Goal: Task Accomplishment & Management: Manage account settings

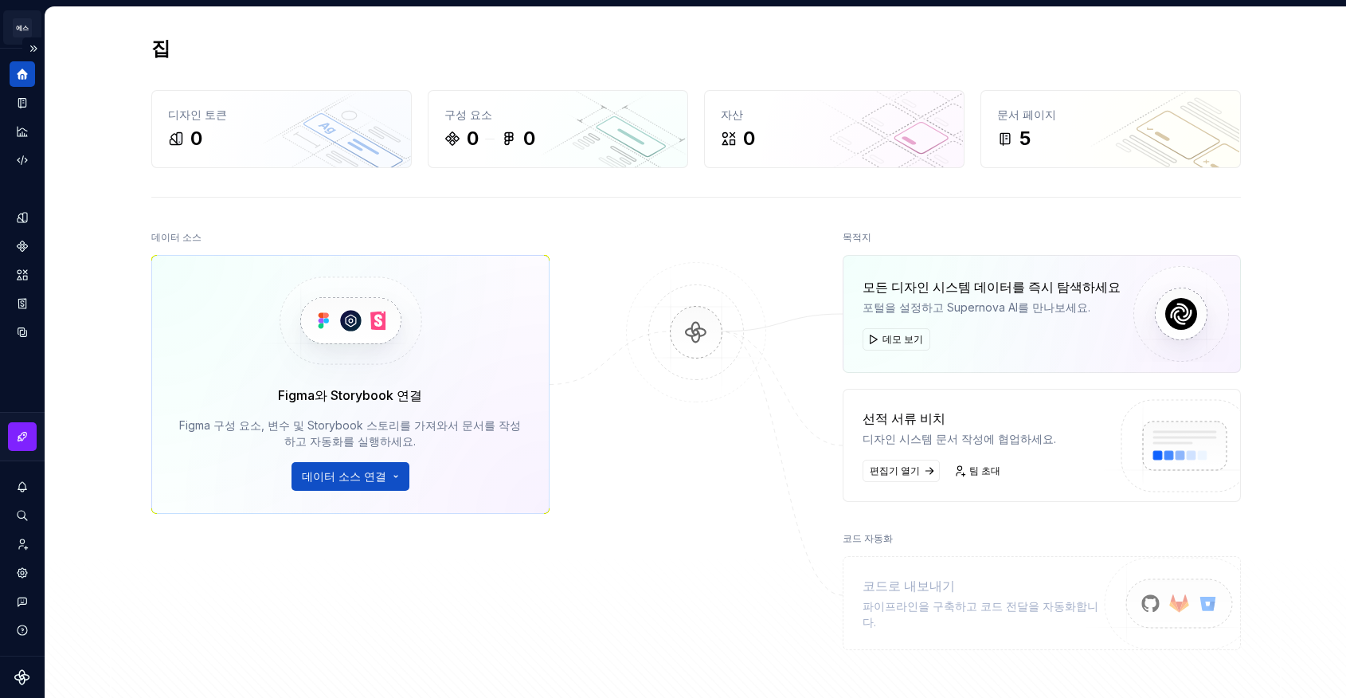
click at [25, 34] on html "에스 내 디자인 시스템 영 디자인 시스템 데이터 집 디자인 토큰 0 구성 요소 0 0 자산 0 문서 페이지 5 데이터 소스 Figma와 Sto…" at bounding box center [673, 349] width 1346 height 698
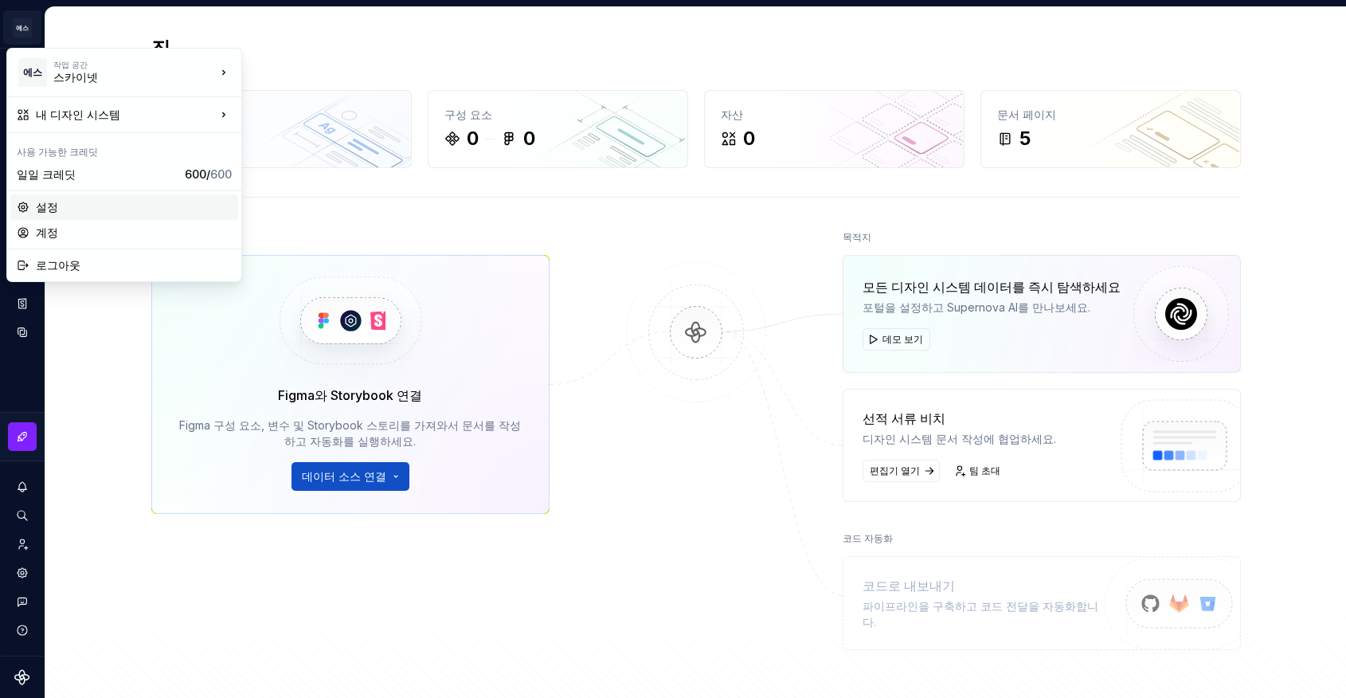
click at [76, 207] on font "설정" at bounding box center [134, 207] width 196 height 16
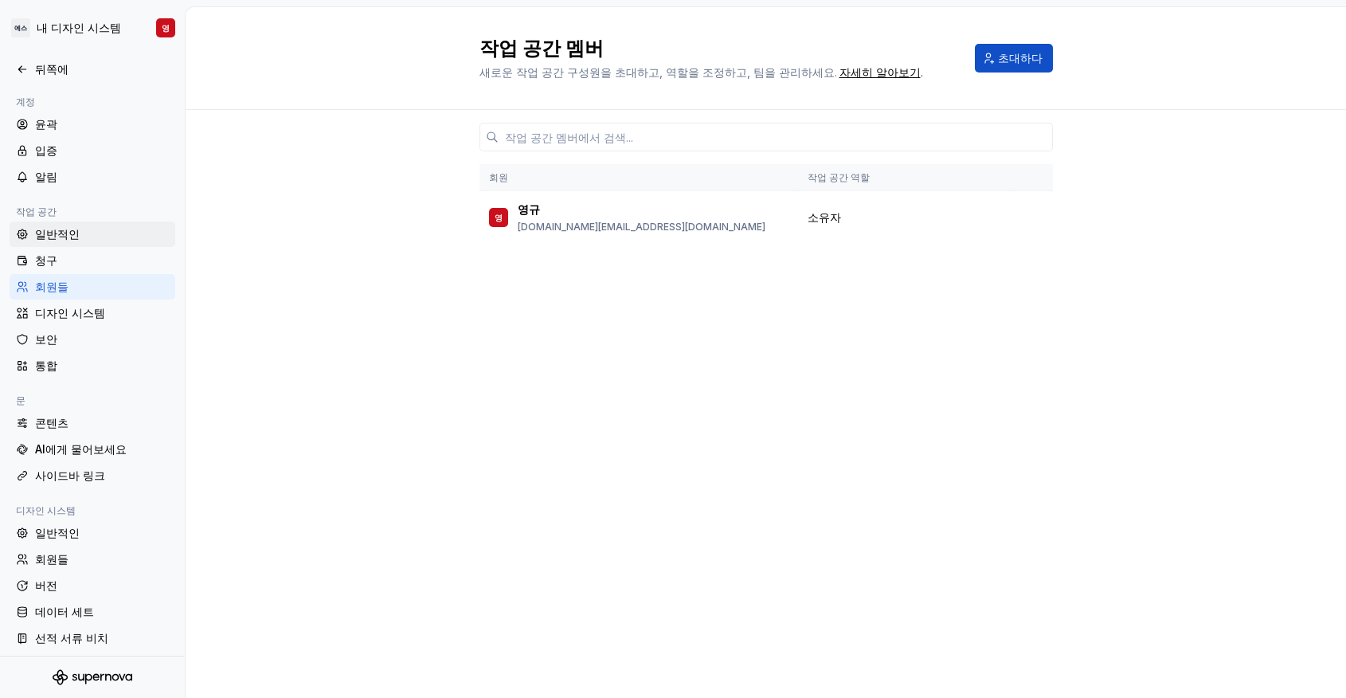
click at [48, 237] on font "일반적인" at bounding box center [57, 234] width 45 height 14
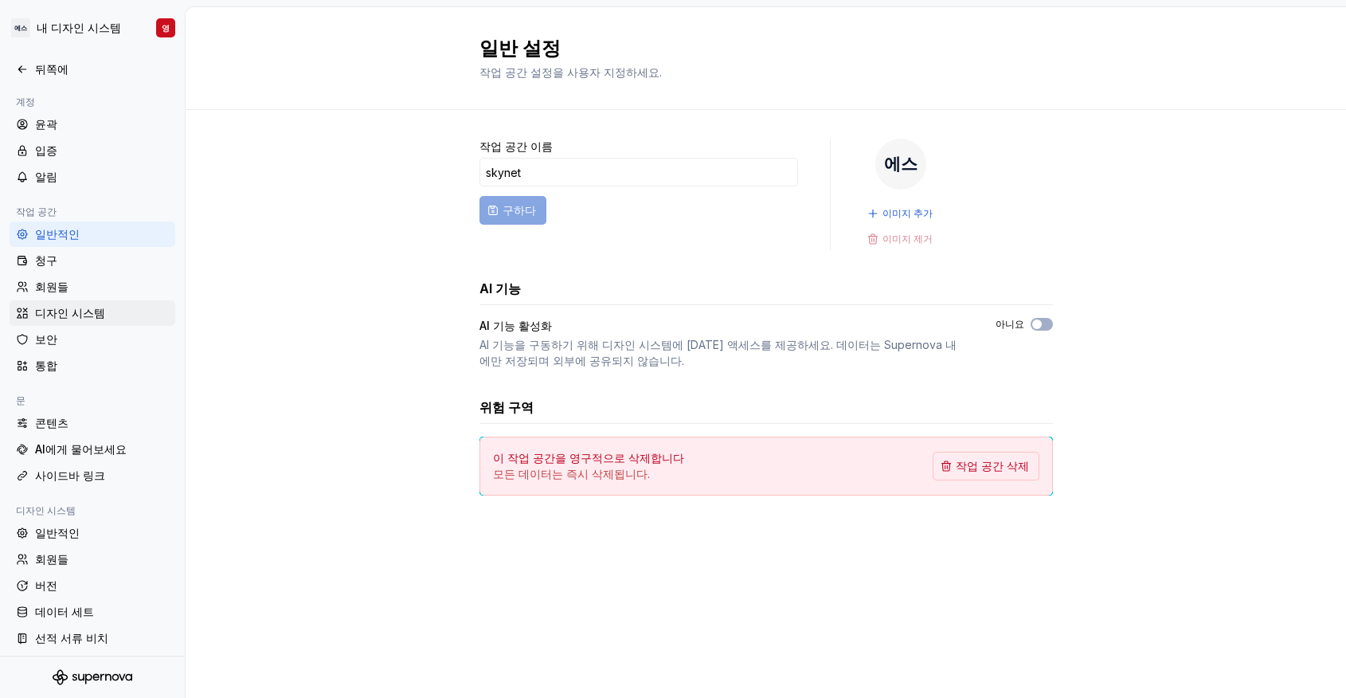
click at [38, 307] on font "디자인 시스템" at bounding box center [70, 313] width 70 height 14
click at [35, 293] on font "회원들" at bounding box center [51, 287] width 33 height 16
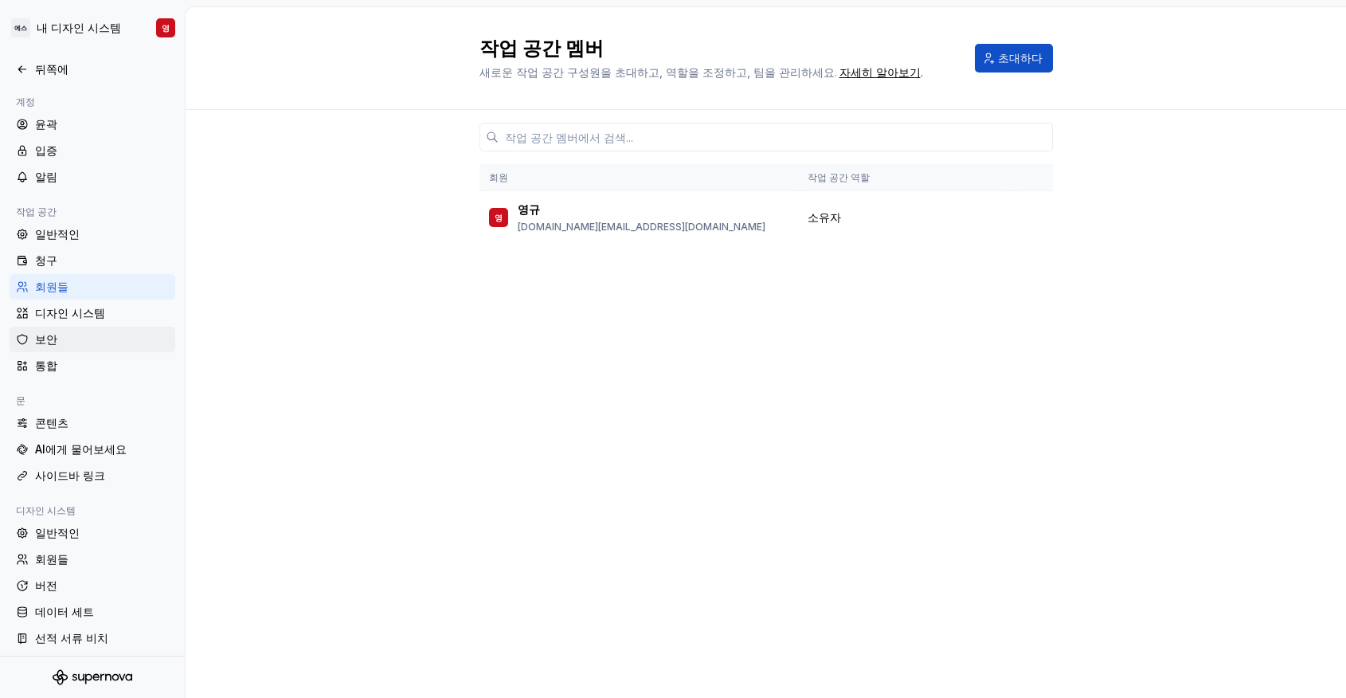
click at [94, 333] on div "보안" at bounding box center [102, 339] width 134 height 16
click at [77, 362] on div "통합" at bounding box center [102, 366] width 134 height 16
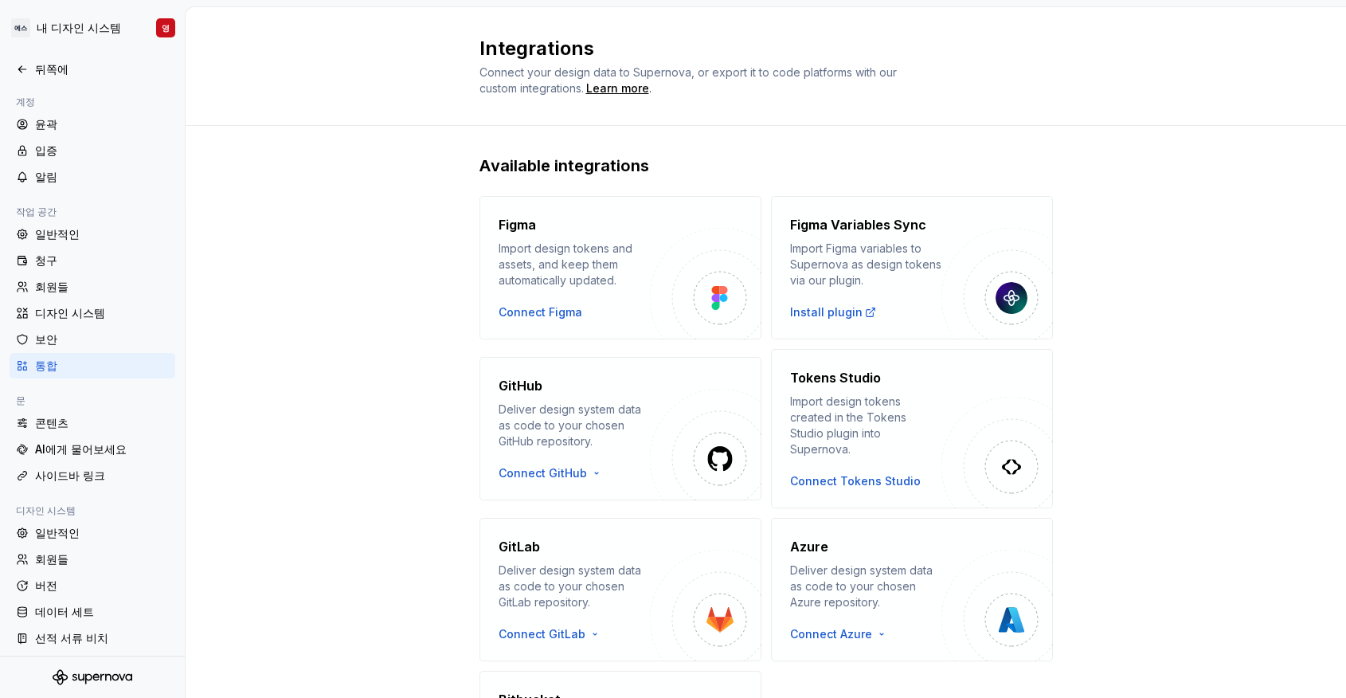
click at [81, 358] on div "통합" at bounding box center [102, 366] width 134 height 16
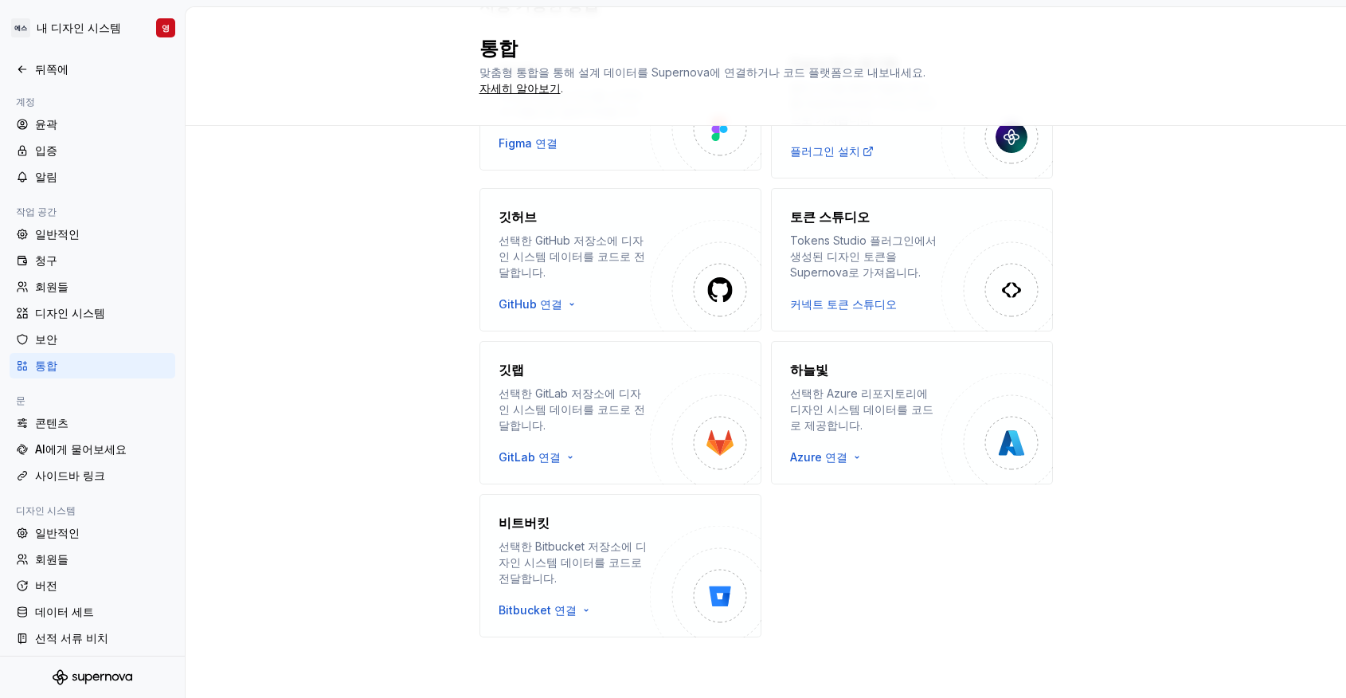
click at [408, 292] on div "사용 가능한 통합 피그마 디자인 토큰과 자산을 가져와서 자동으로 업데이트합니다. Figma 연결 Figma 변수 동기화 플러그인을 통해 Fig…" at bounding box center [766, 331] width 1161 height 733
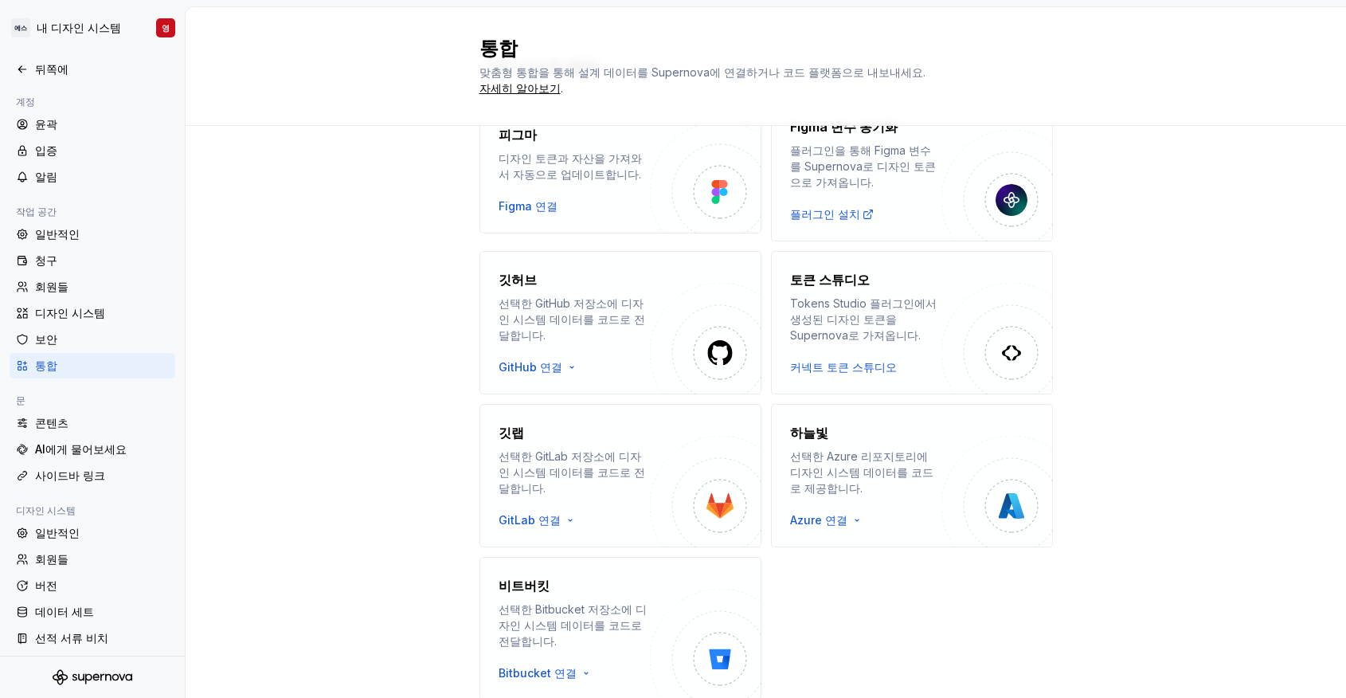
scroll to position [81, 0]
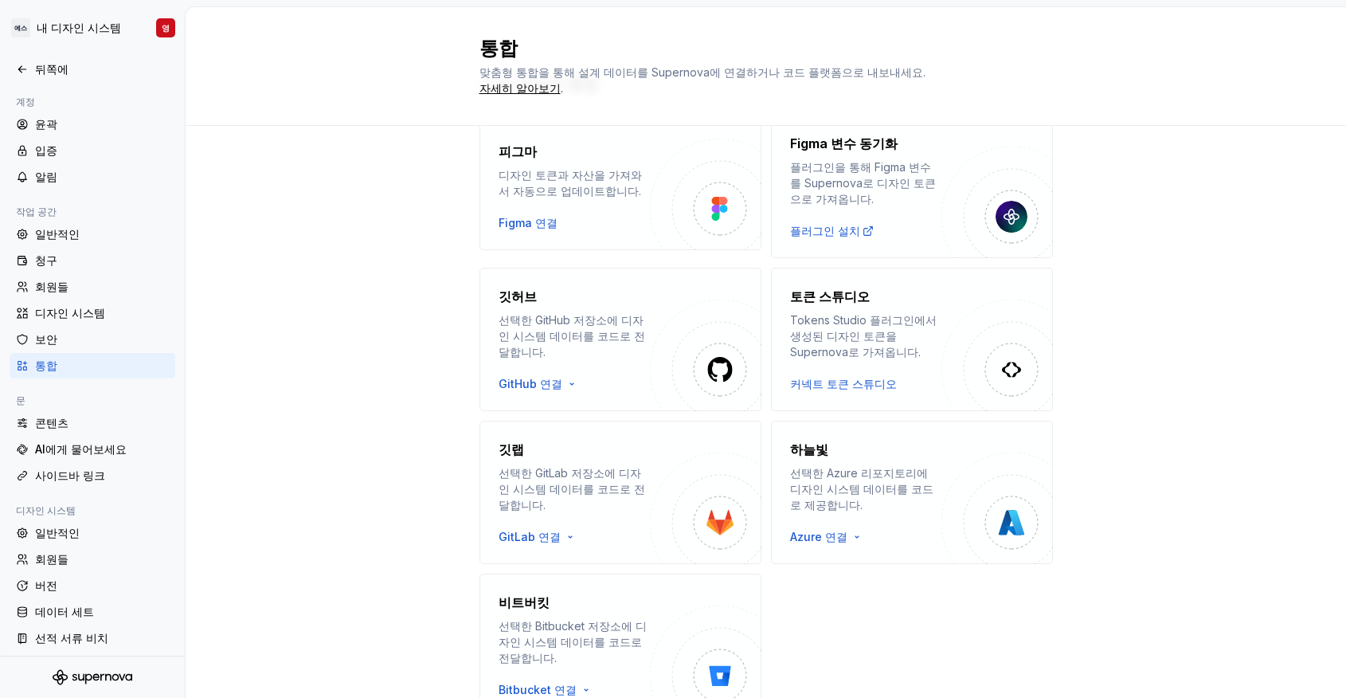
click at [105, 353] on div "통합" at bounding box center [93, 365] width 166 height 25
click at [55, 256] on font "청구" at bounding box center [46, 260] width 22 height 14
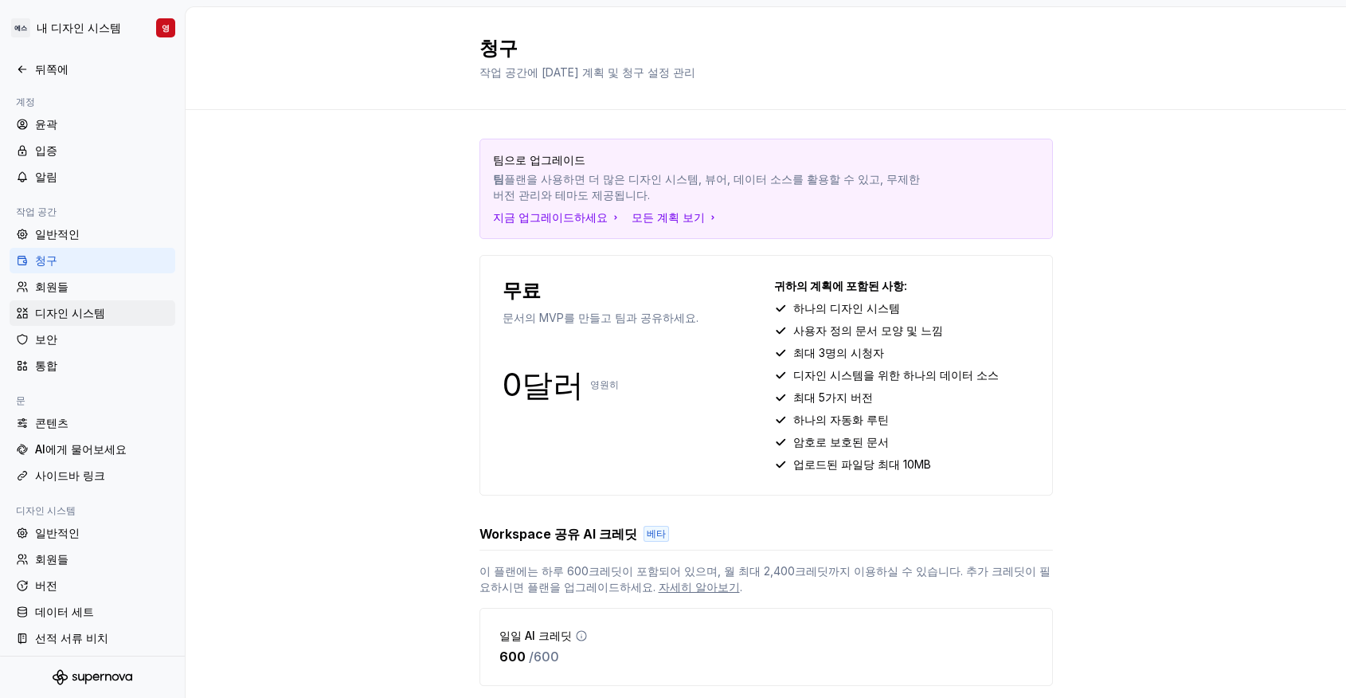
click at [69, 321] on div "디자인 시스템" at bounding box center [93, 312] width 166 height 25
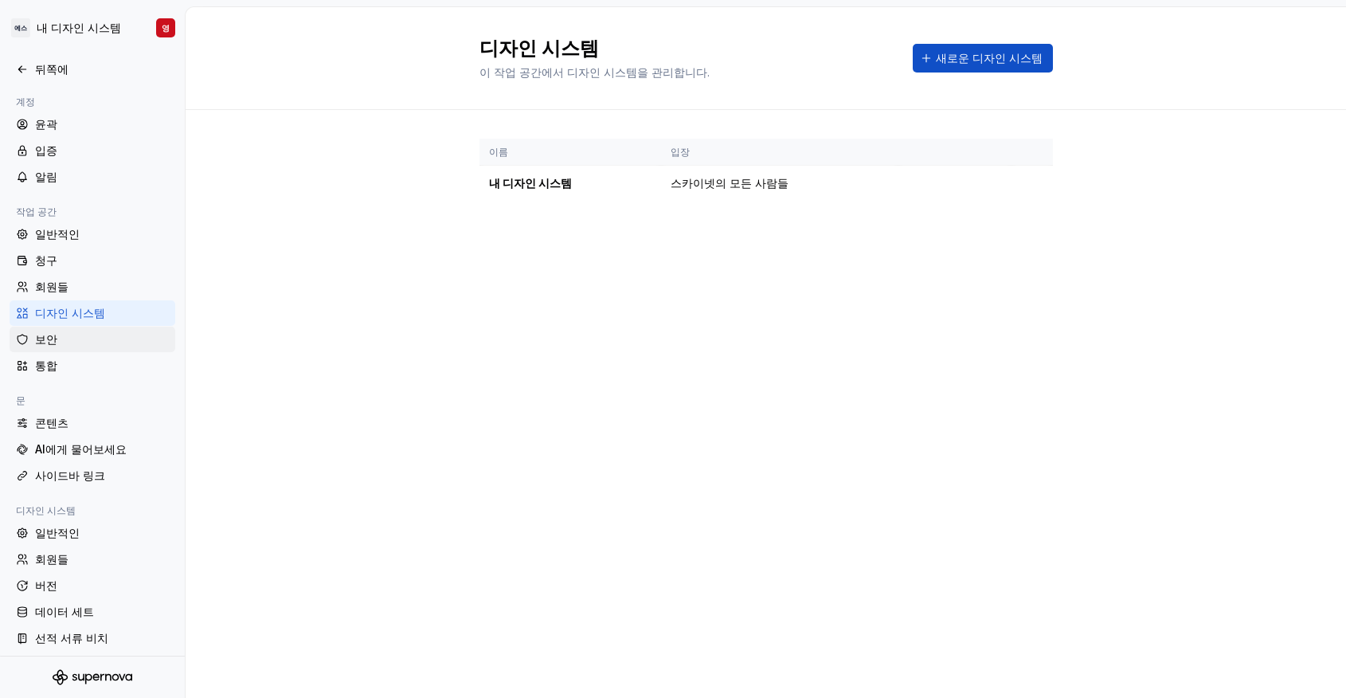
click at [72, 335] on div "보안" at bounding box center [102, 339] width 134 height 16
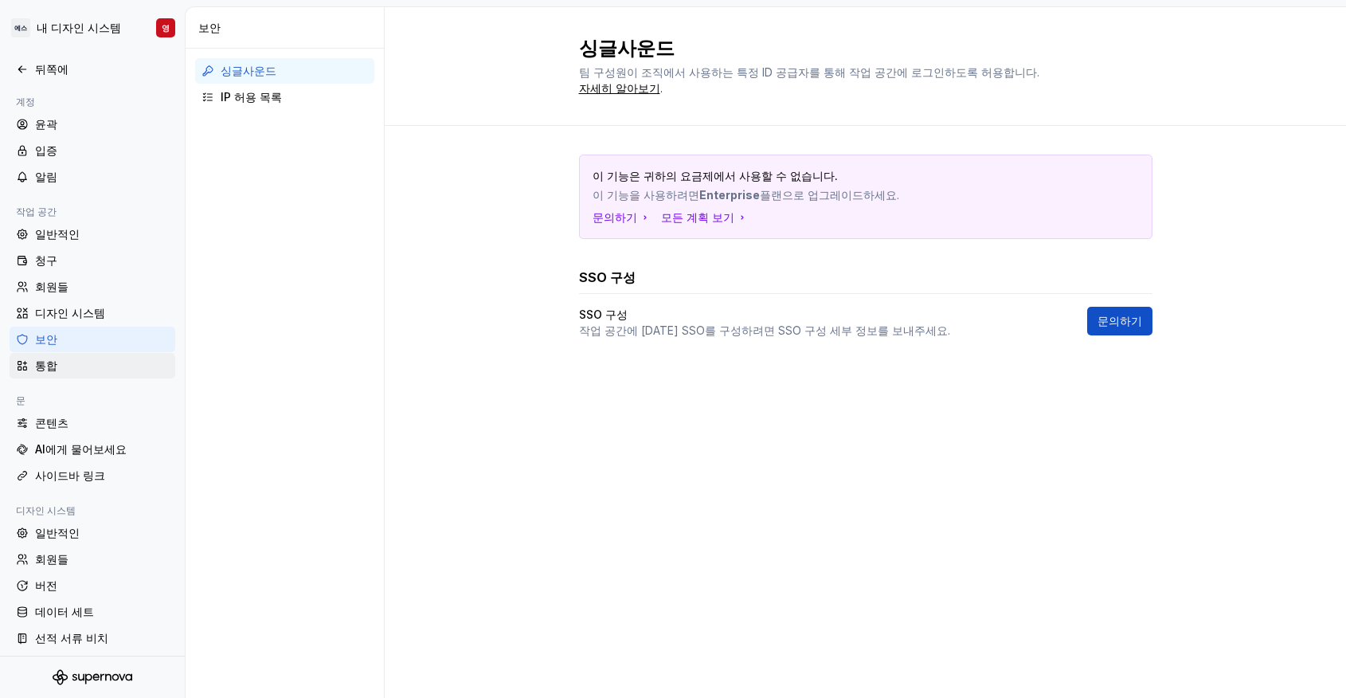
scroll to position [5, 0]
click at [92, 418] on div "콘텐츠" at bounding box center [102, 418] width 134 height 16
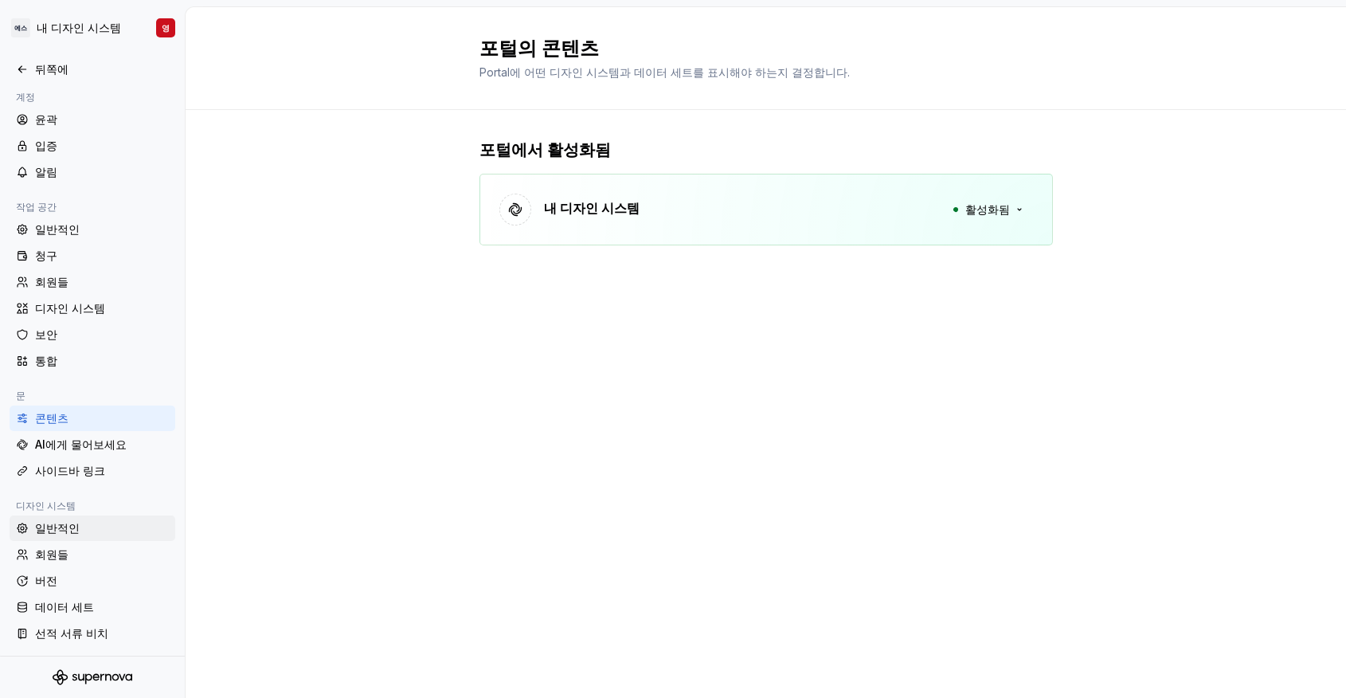
click at [77, 538] on div "일반적인" at bounding box center [93, 527] width 166 height 25
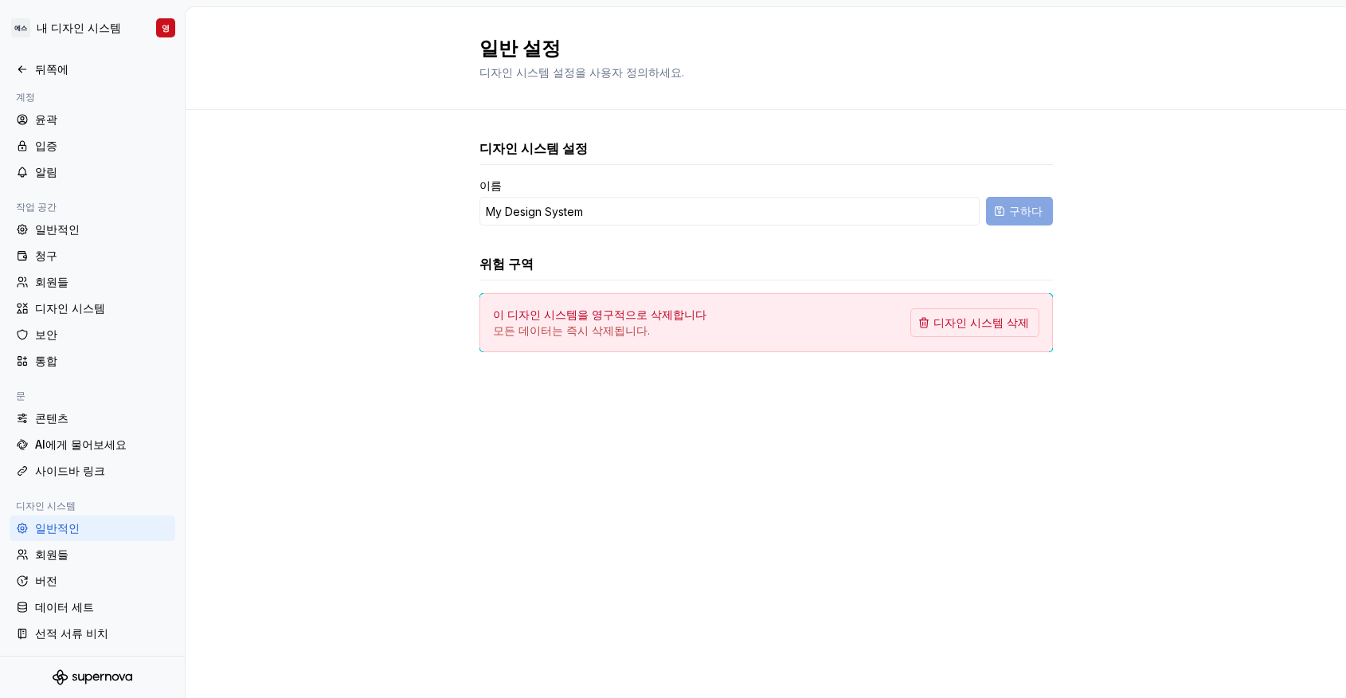
click at [85, 667] on div at bounding box center [92, 676] width 185 height 41
click at [86, 671] on icon "슈퍼노바 로고" at bounding box center [93, 677] width 80 height 16
click at [169, 16] on html "에스 내 디자인 시스템 영 뒤쪽에 계정 윤곽 입증 알림 작업 공간 일반적인 청구 회원들 디자인 시스템 보안 통합 문 콘텐츠 AI에게 물어보세요…" at bounding box center [673, 349] width 1346 height 698
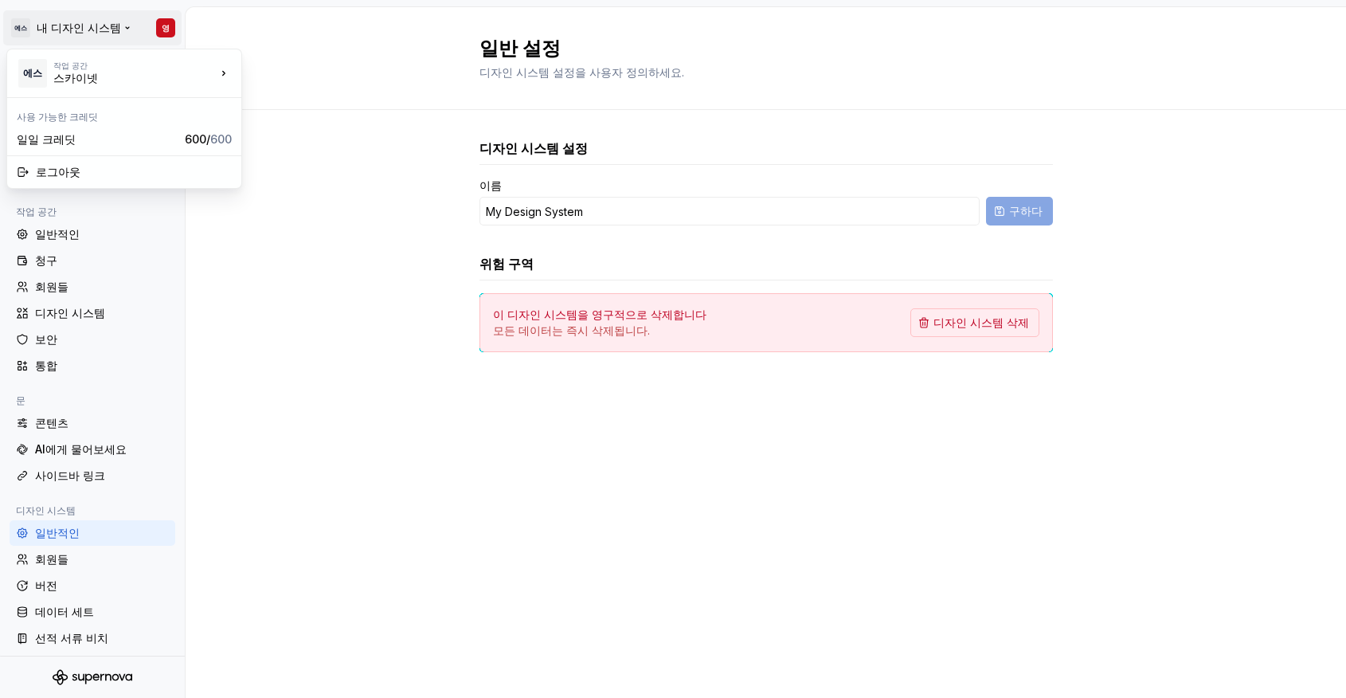
drag, startPoint x: 303, startPoint y: 319, endPoint x: 209, endPoint y: 265, distance: 108.1
click at [302, 316] on html "에스 내 디자인 시스템 영 뒤쪽에 계정 윤곽 입증 알림 작업 공간 일반적인 청구 회원들 디자인 시스템 보안 통합 문 콘텐츠 AI에게 물어보세요…" at bounding box center [673, 349] width 1346 height 698
click at [79, 237] on div "일반적인" at bounding box center [102, 234] width 134 height 16
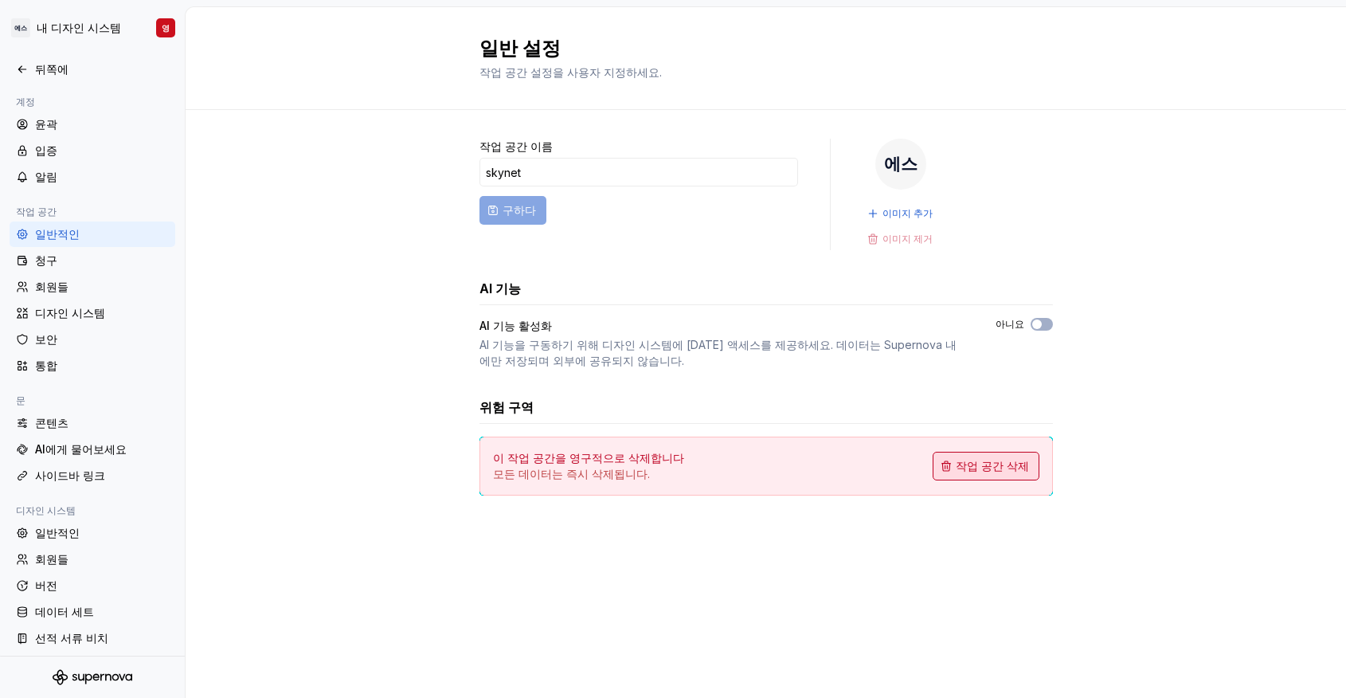
click at [974, 458] on span "작업 공간 삭제" at bounding box center [992, 466] width 73 height 16
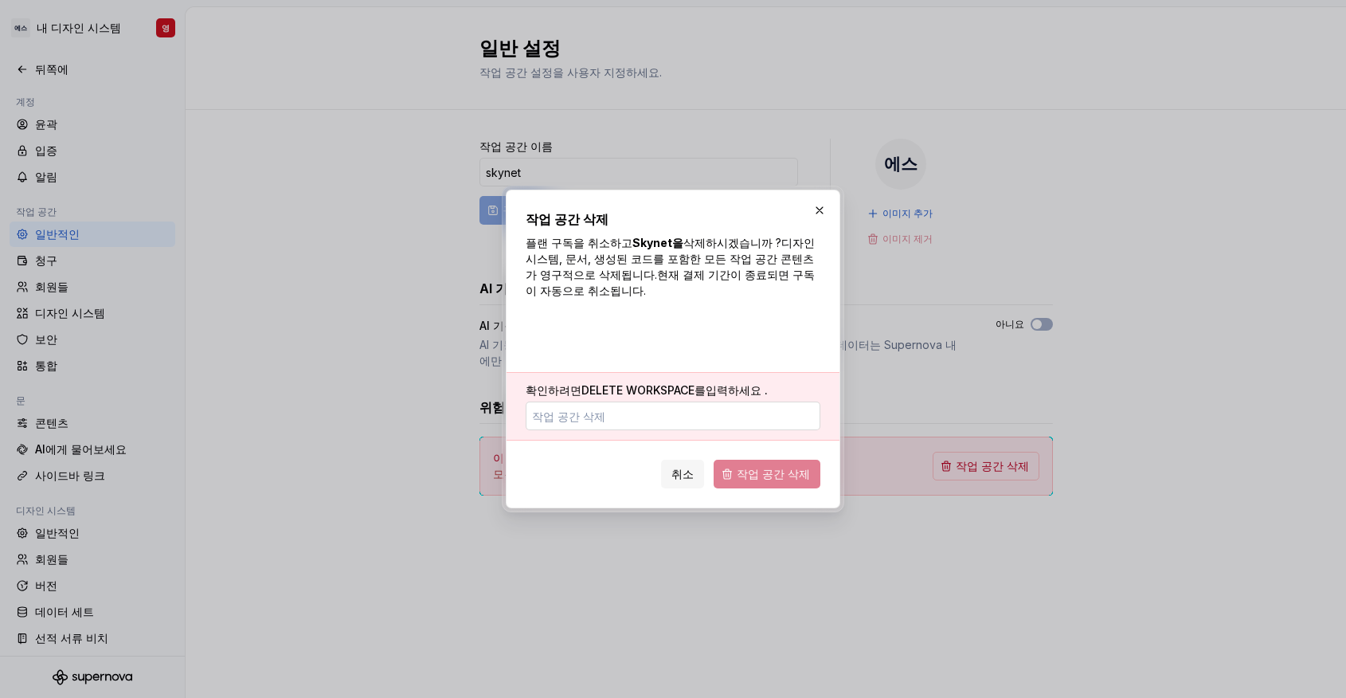
click at [671, 415] on input "확인하려면 DELETE WORKSPACE를 입력하세요 ." at bounding box center [673, 415] width 295 height 29
type input "delete workspace"
click at [749, 468] on font "작업 공간 삭제" at bounding box center [773, 474] width 73 height 14
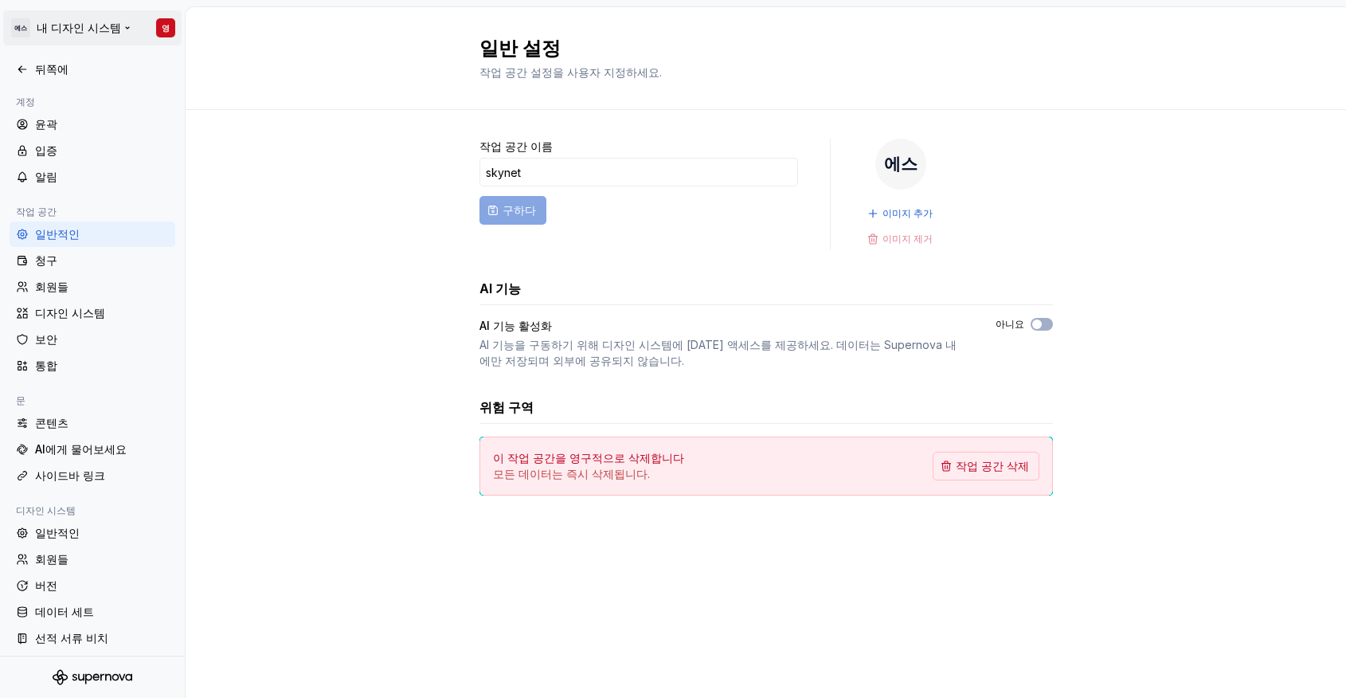
click at [167, 28] on html "에스 내 디자인 시스템 영 뒤쪽에 계정 윤곽 입증 알림 작업 공간 일반적인 청구 회원들 디자인 시스템 보안 통합 문 콘텐츠 AI에게 물어보세요…" at bounding box center [673, 349] width 1346 height 698
click at [344, 191] on html "에스 내 디자인 시스템 영 뒤쪽에 계정 윤곽 입증 알림 작업 공간 일반적인 청구 회원들 디자인 시스템 보안 통합 문 콘텐츠 AI에게 물어보세요…" at bounding box center [673, 349] width 1346 height 698
click at [68, 123] on div "윤곽" at bounding box center [102, 124] width 134 height 16
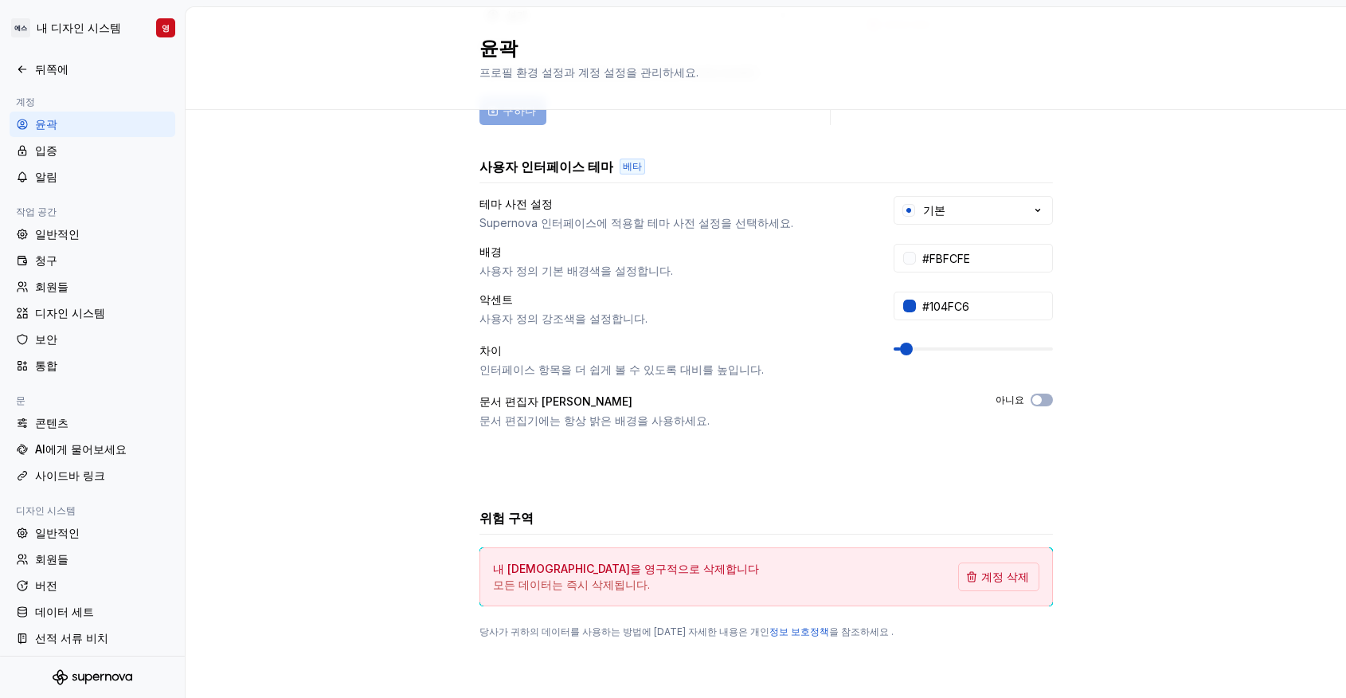
scroll to position [215, 0]
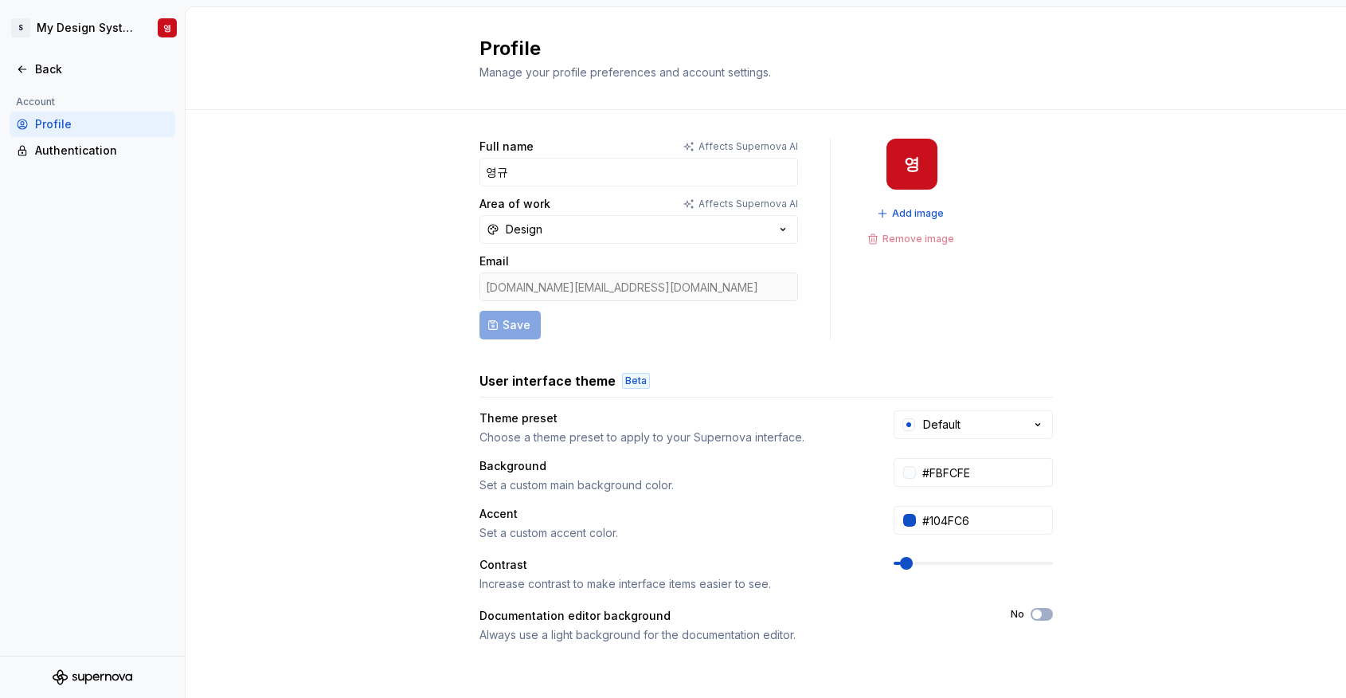
click at [985, 573] on div "Contrast Increase contrast to make interface items easier to see." at bounding box center [767, 574] width 574 height 35
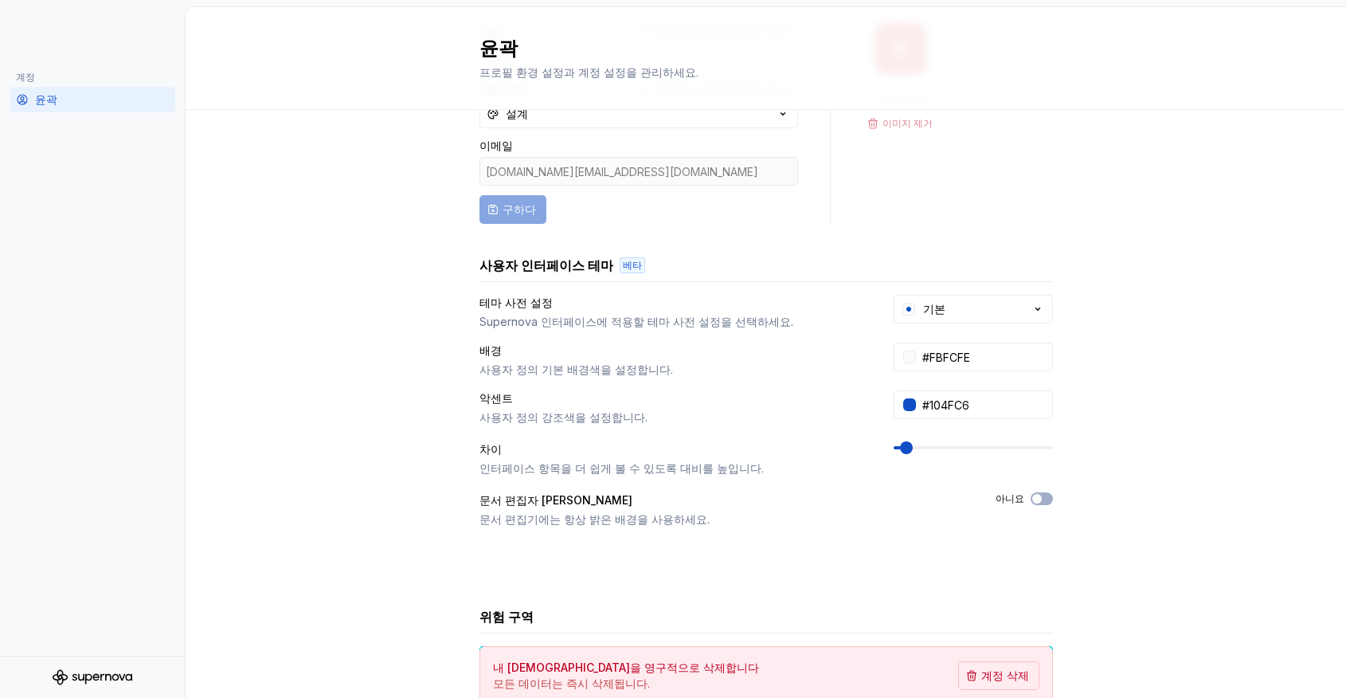
scroll to position [215, 0]
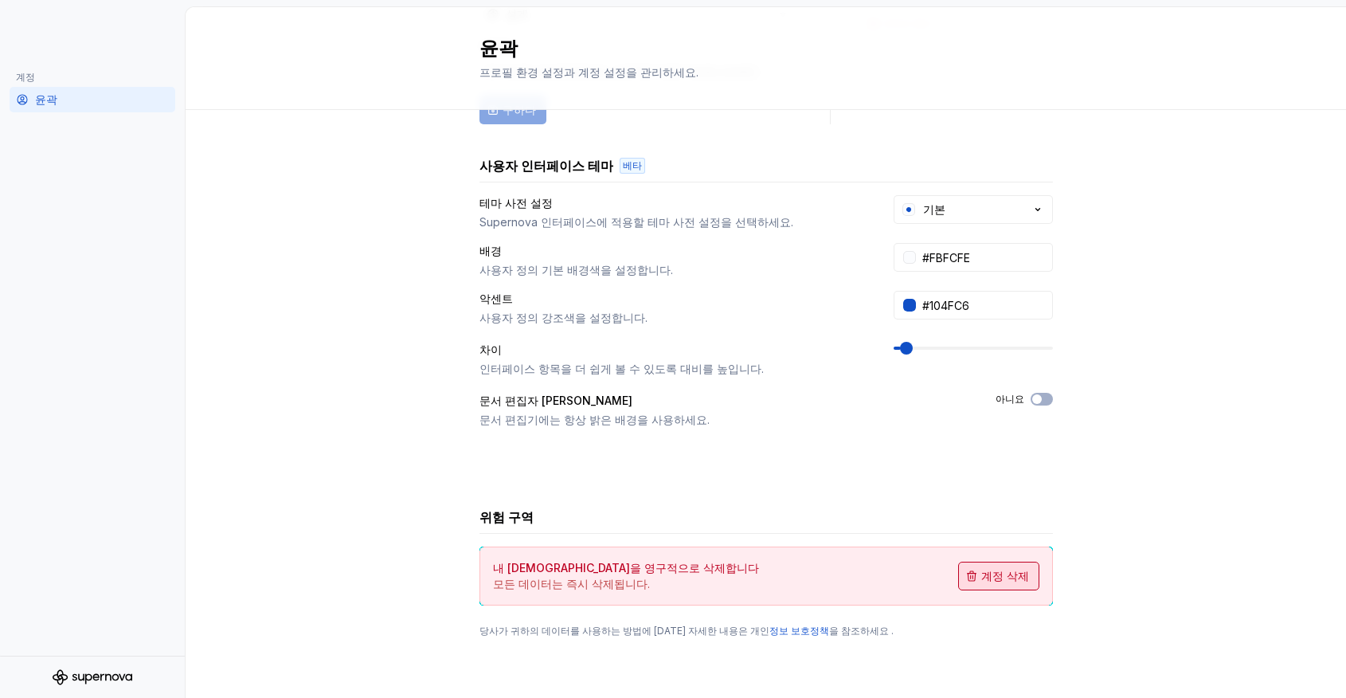
click at [990, 585] on button "계정 삭제" at bounding box center [998, 576] width 81 height 29
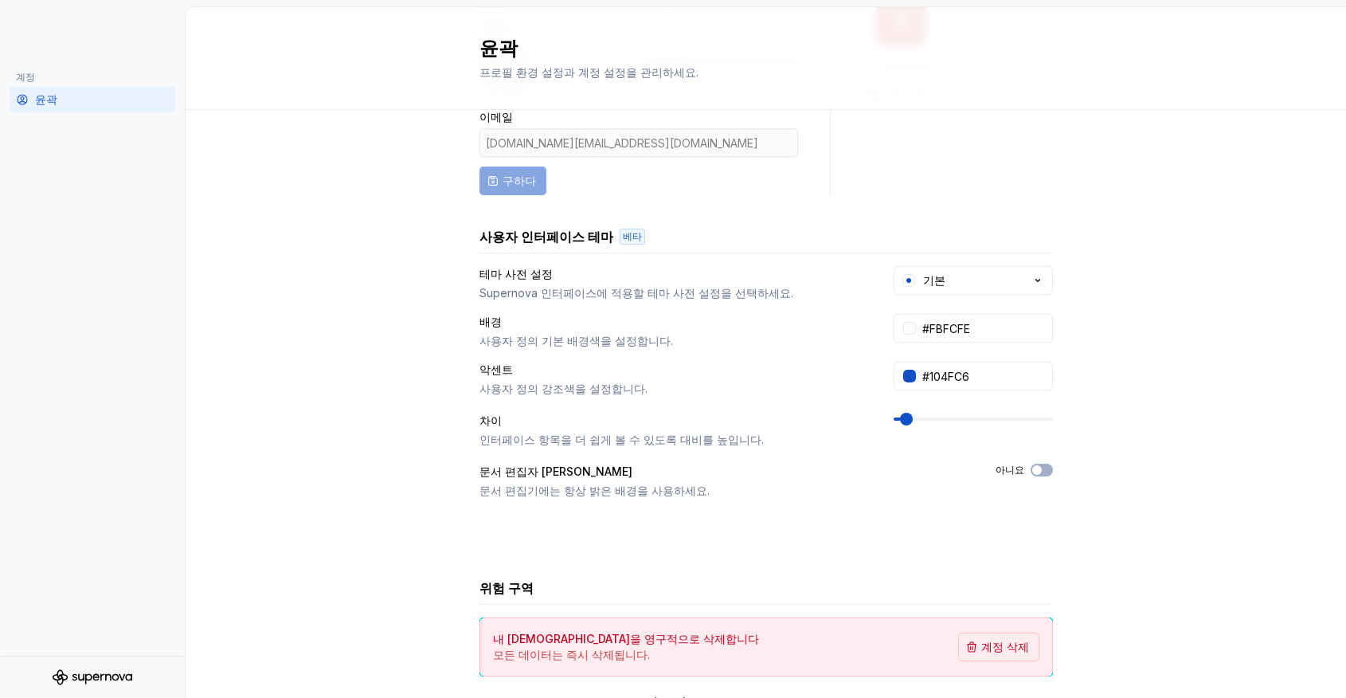
scroll to position [215, 0]
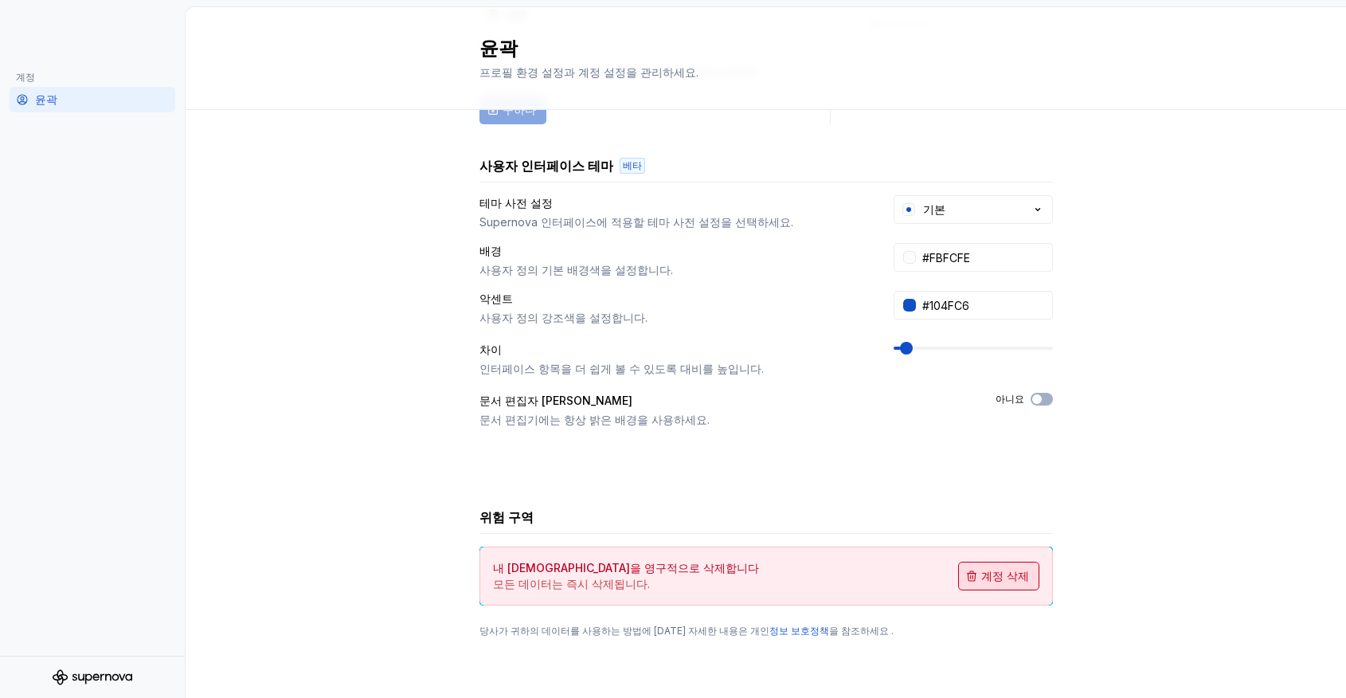
click at [1020, 589] on button "계정 삭제" at bounding box center [998, 576] width 81 height 29
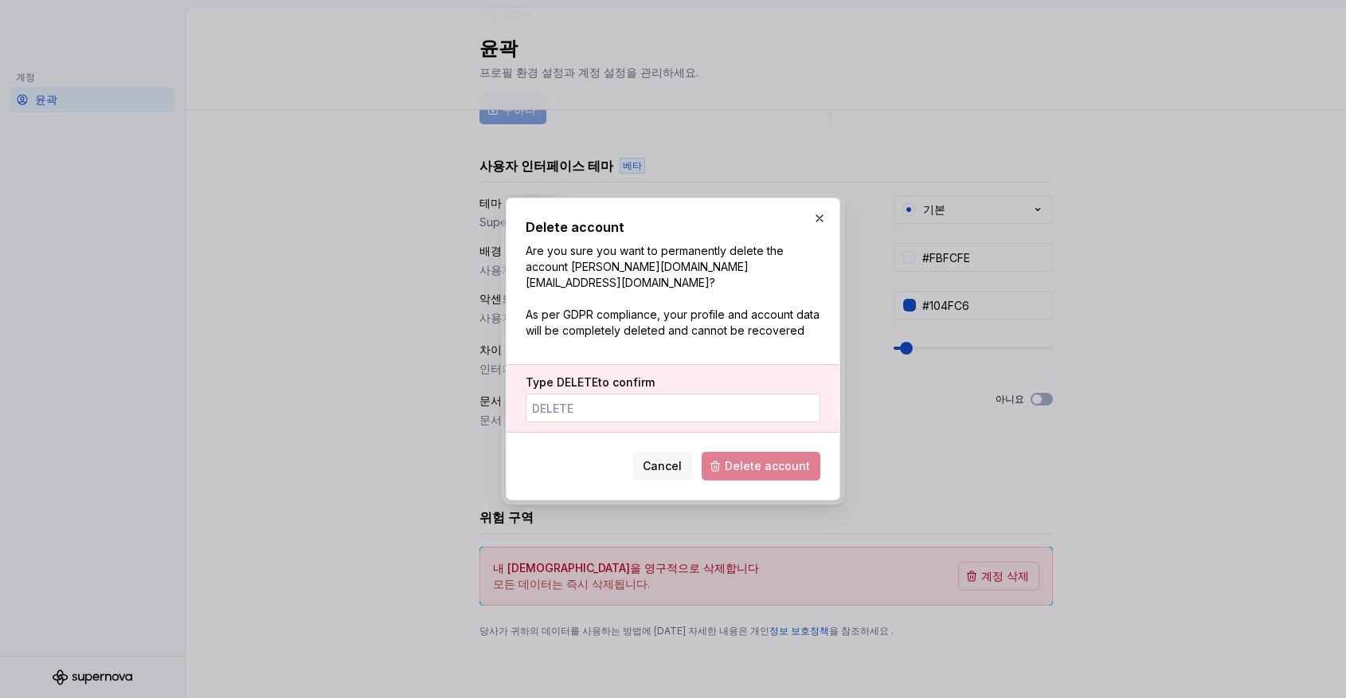
click at [700, 394] on input "Type DELETE to confirm" at bounding box center [673, 407] width 295 height 29
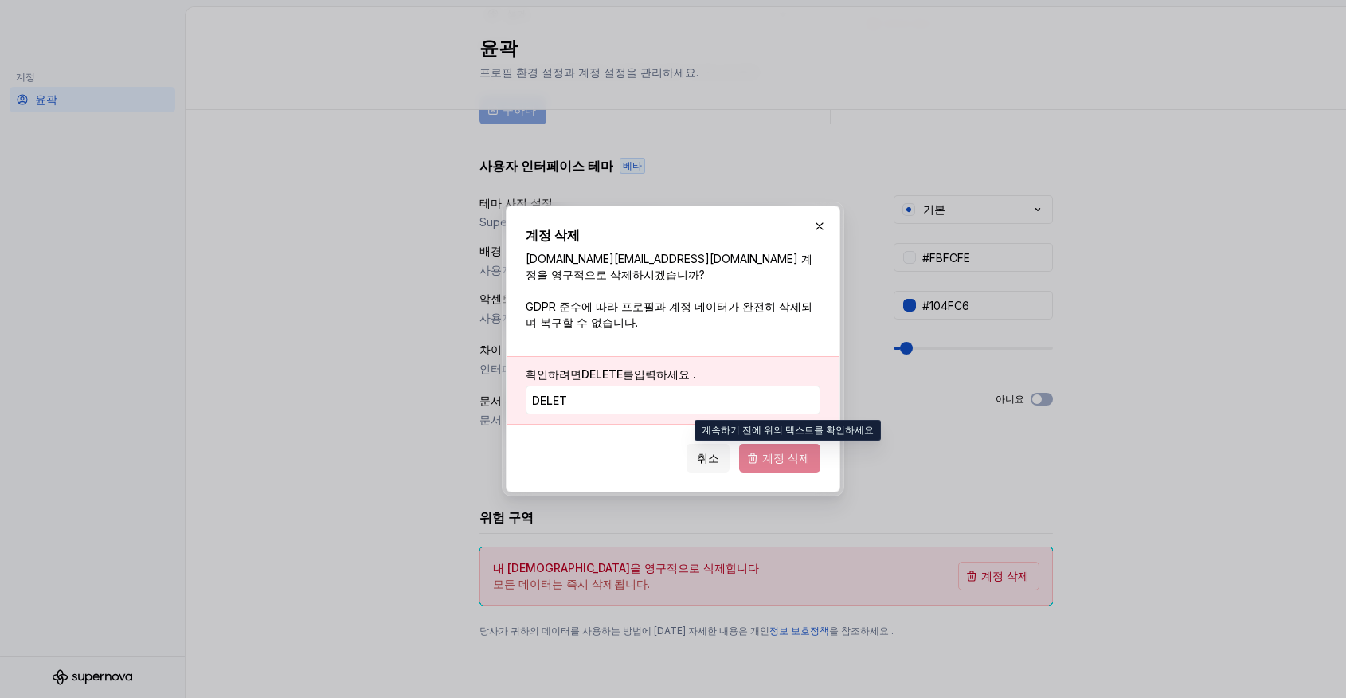
click at [784, 461] on span "계정 삭제" at bounding box center [779, 458] width 81 height 29
click at [655, 406] on input "delet" at bounding box center [673, 400] width 295 height 29
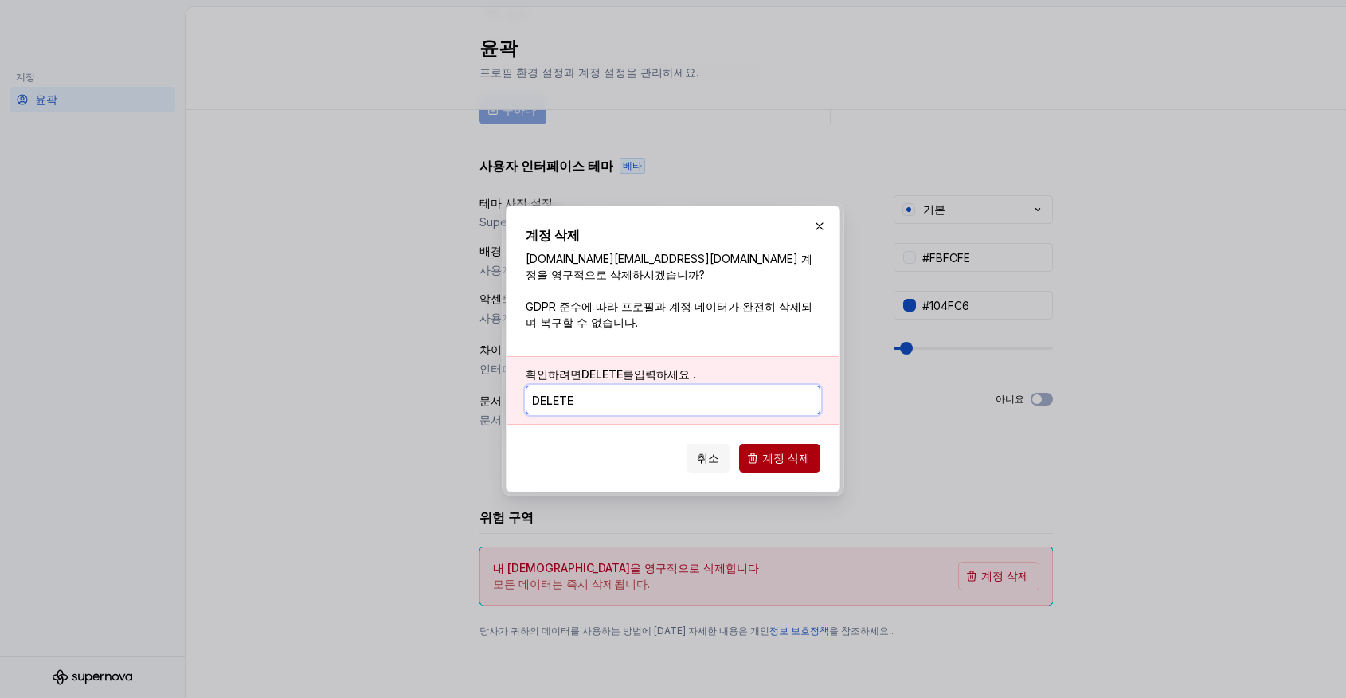
type input "delete"
click at [797, 456] on font "계정 삭제" at bounding box center [786, 458] width 48 height 14
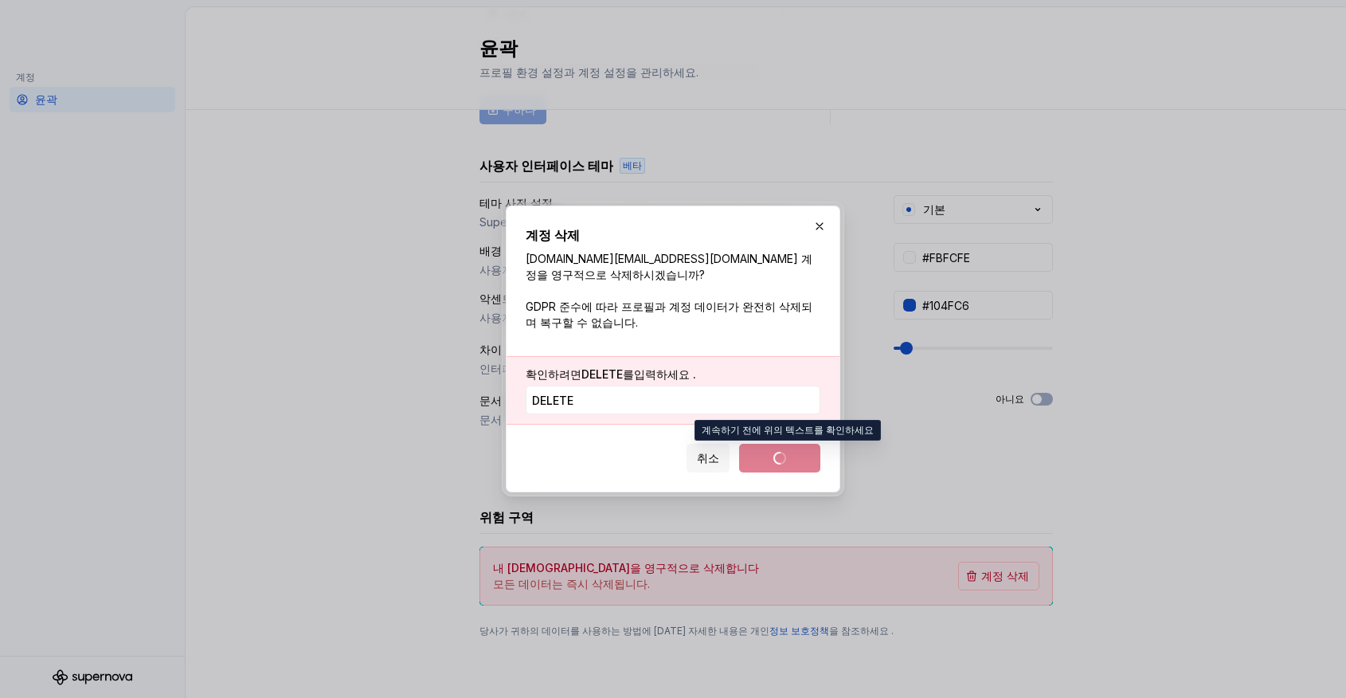
click at [771, 456] on span "계정 삭제" at bounding box center [779, 458] width 81 height 29
click at [746, 390] on input "delete" at bounding box center [673, 400] width 295 height 29
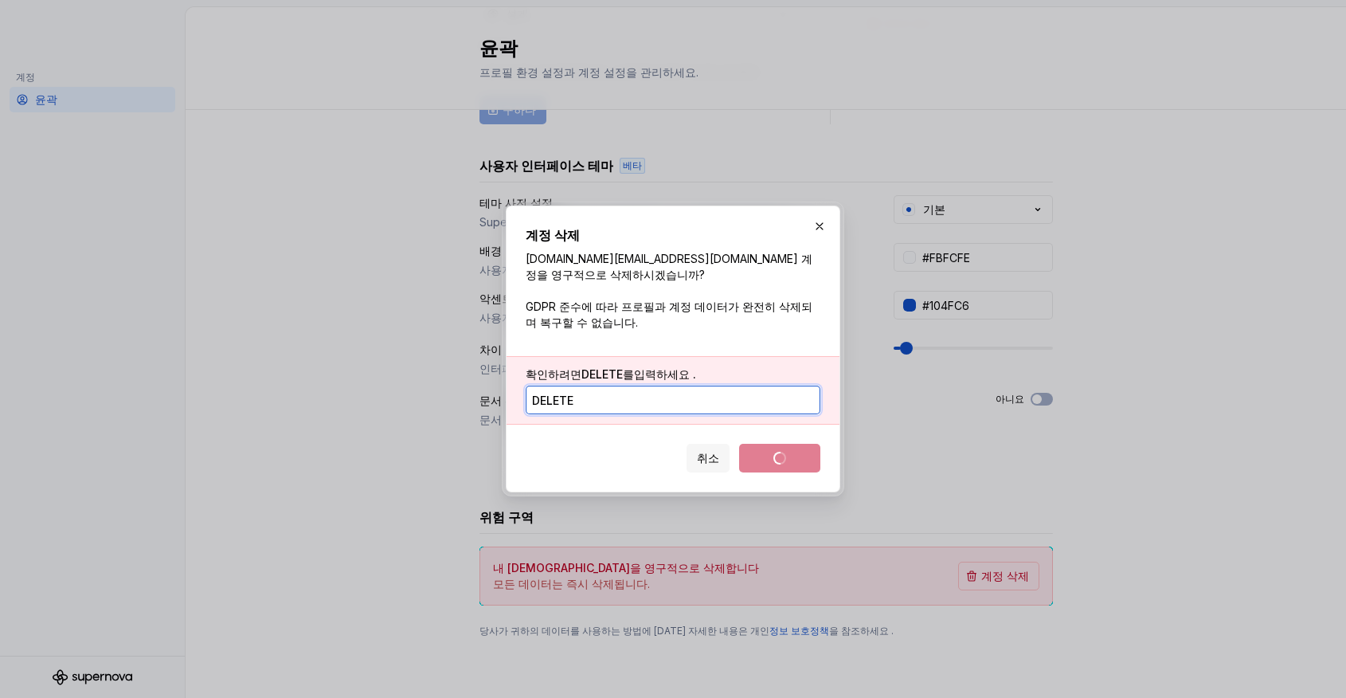
click at [746, 398] on input "delete" at bounding box center [673, 400] width 295 height 29
click at [746, 399] on input "delete" at bounding box center [673, 400] width 295 height 29
click at [573, 450] on div "취소 계정 삭제" at bounding box center [673, 454] width 295 height 35
click at [597, 421] on div "확인하려면 DELETE를 입력하세요 . delete" at bounding box center [673, 390] width 333 height 69
click at [586, 441] on div "취소 계정 삭제" at bounding box center [673, 454] width 295 height 35
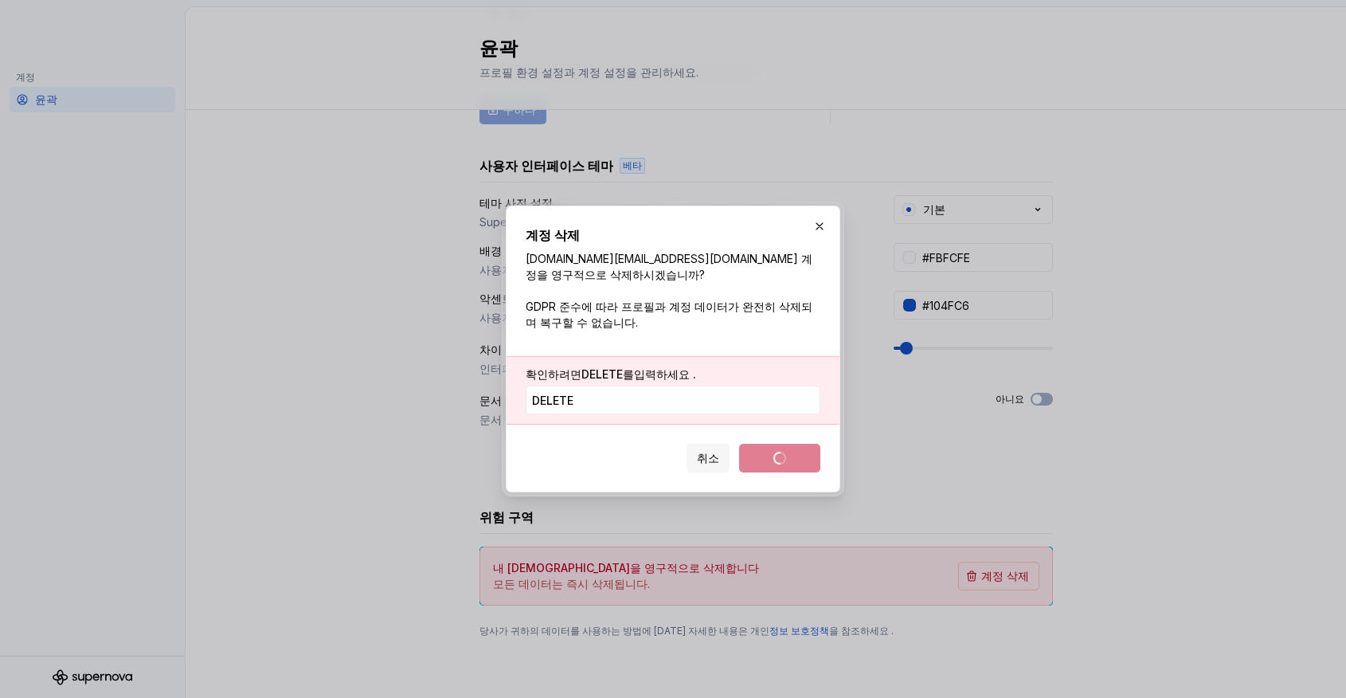
click at [586, 441] on div "취소 계정 삭제" at bounding box center [673, 454] width 295 height 35
click at [591, 414] on div "확인하려면 DELETE를 입력하세요 . delete" at bounding box center [673, 390] width 333 height 69
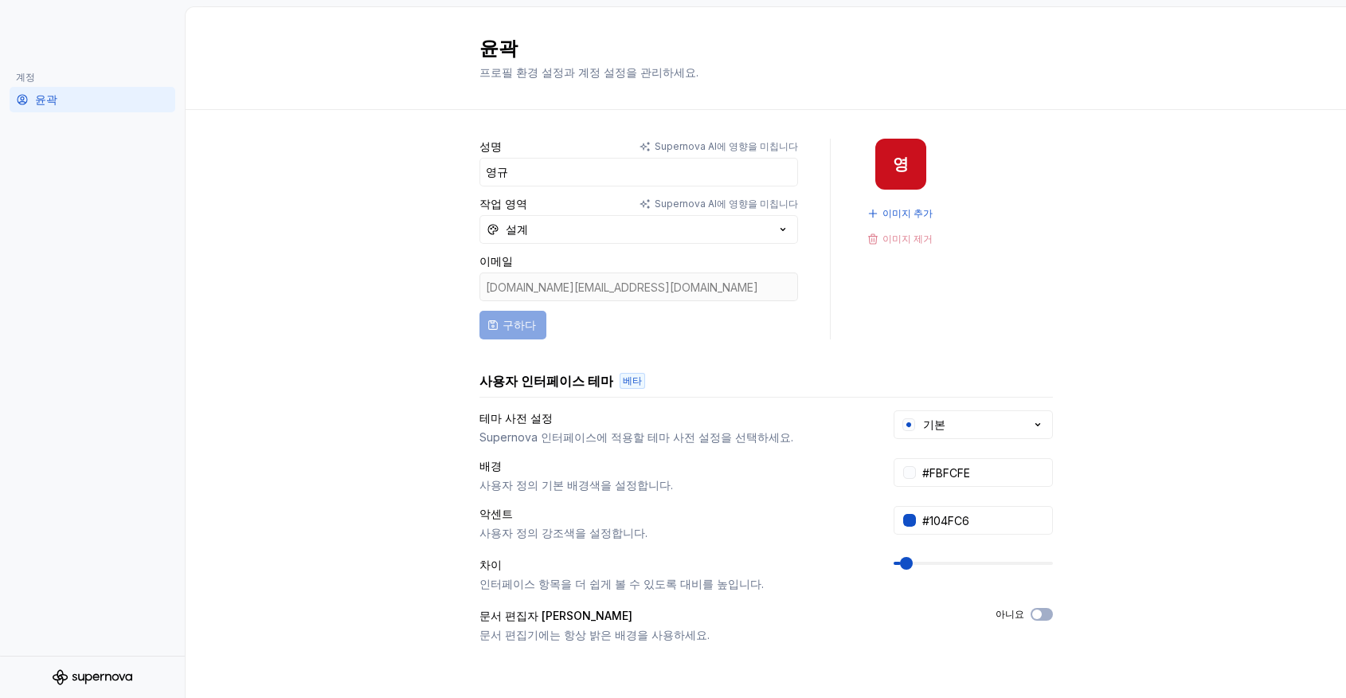
click at [621, 267] on div "이메일" at bounding box center [639, 261] width 319 height 16
click at [621, 277] on div "[DOMAIN_NAME][EMAIL_ADDRESS][DOMAIN_NAME]" at bounding box center [639, 286] width 319 height 29
click at [622, 284] on div "[DOMAIN_NAME][EMAIL_ADDRESS][DOMAIN_NAME]" at bounding box center [639, 286] width 319 height 29
click at [556, 218] on button "설계" at bounding box center [639, 229] width 319 height 29
click at [585, 286] on div "공학" at bounding box center [649, 287] width 266 height 16
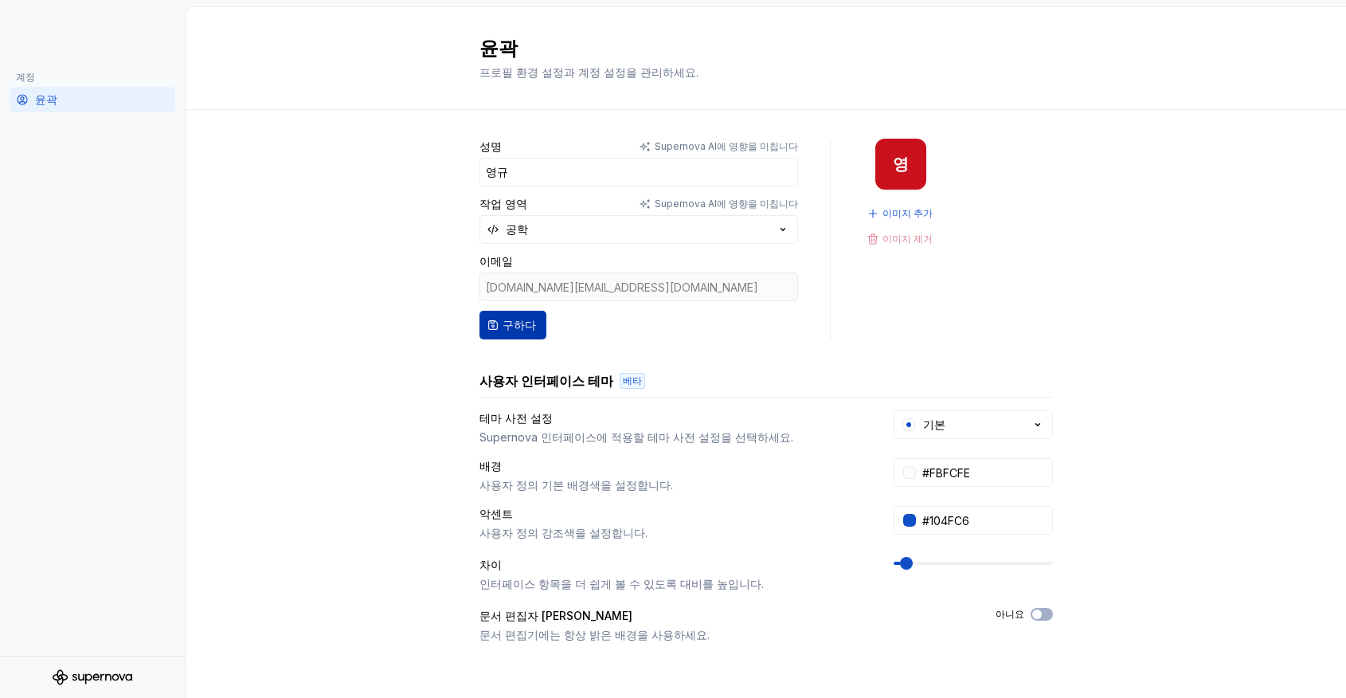
click at [520, 325] on font "구하다" at bounding box center [519, 325] width 33 height 14
click at [45, 97] on font "윤곽" at bounding box center [46, 99] width 22 height 14
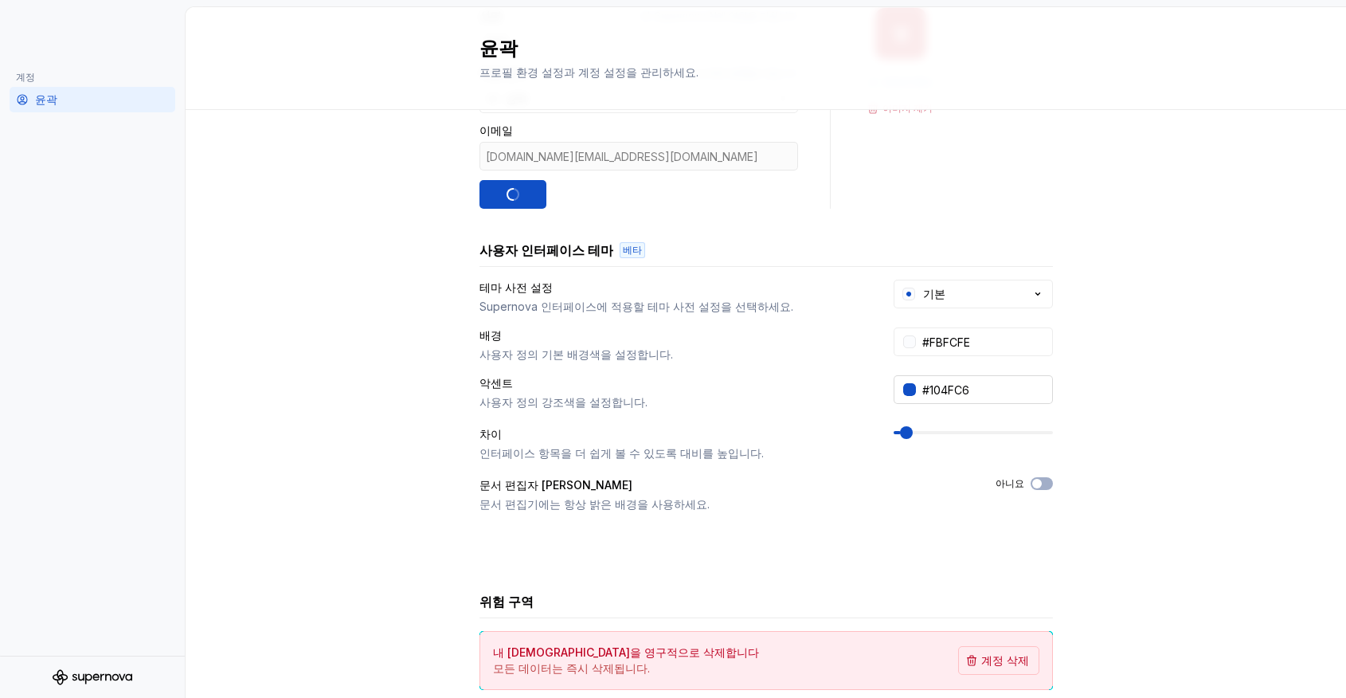
scroll to position [215, 0]
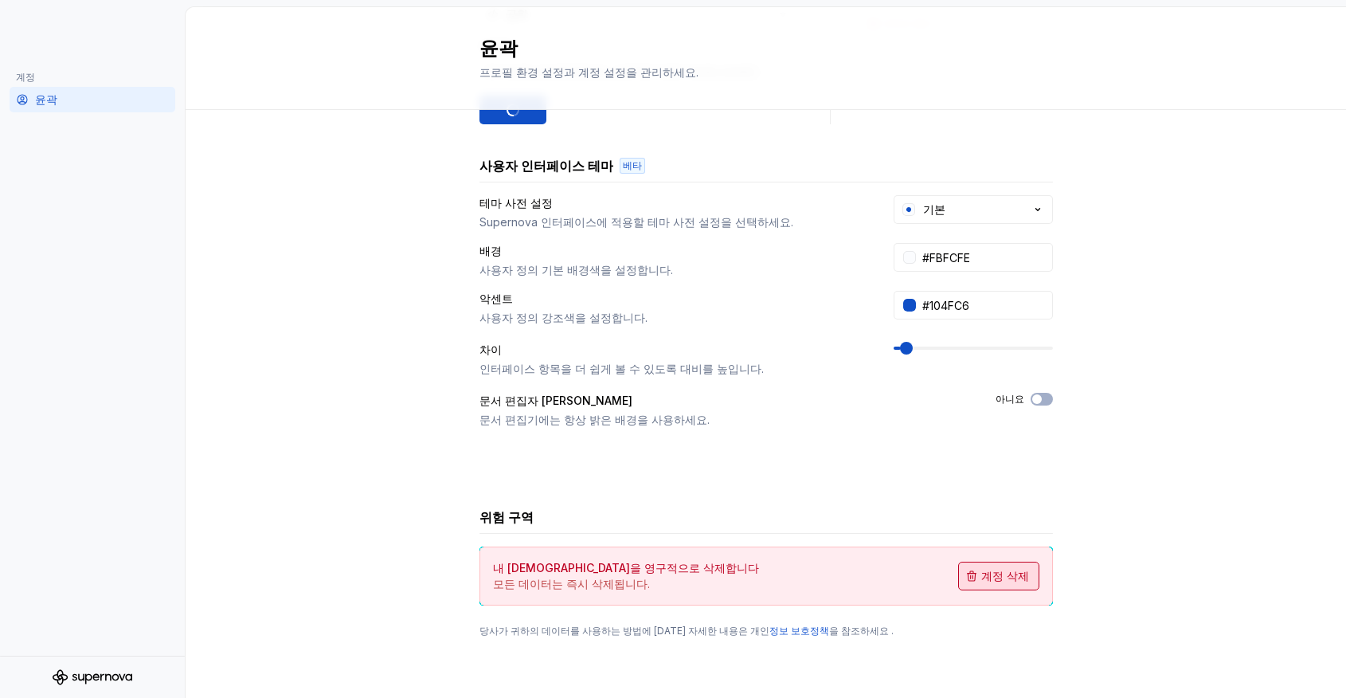
click at [1001, 579] on font "계정 삭제" at bounding box center [1005, 576] width 48 height 14
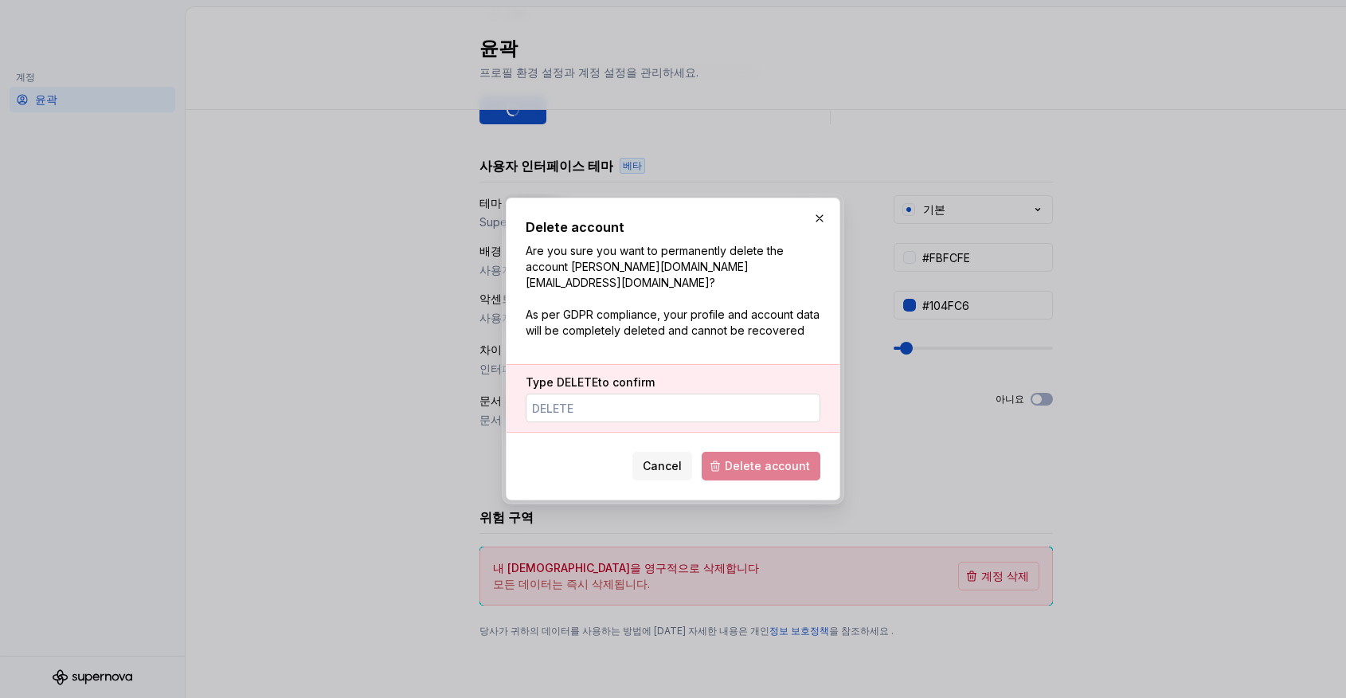
drag, startPoint x: 717, startPoint y: 405, endPoint x: 708, endPoint y: 409, distance: 9.6
click at [717, 405] on input "Type DELETE to confirm" at bounding box center [673, 407] width 295 height 29
type input "delete"
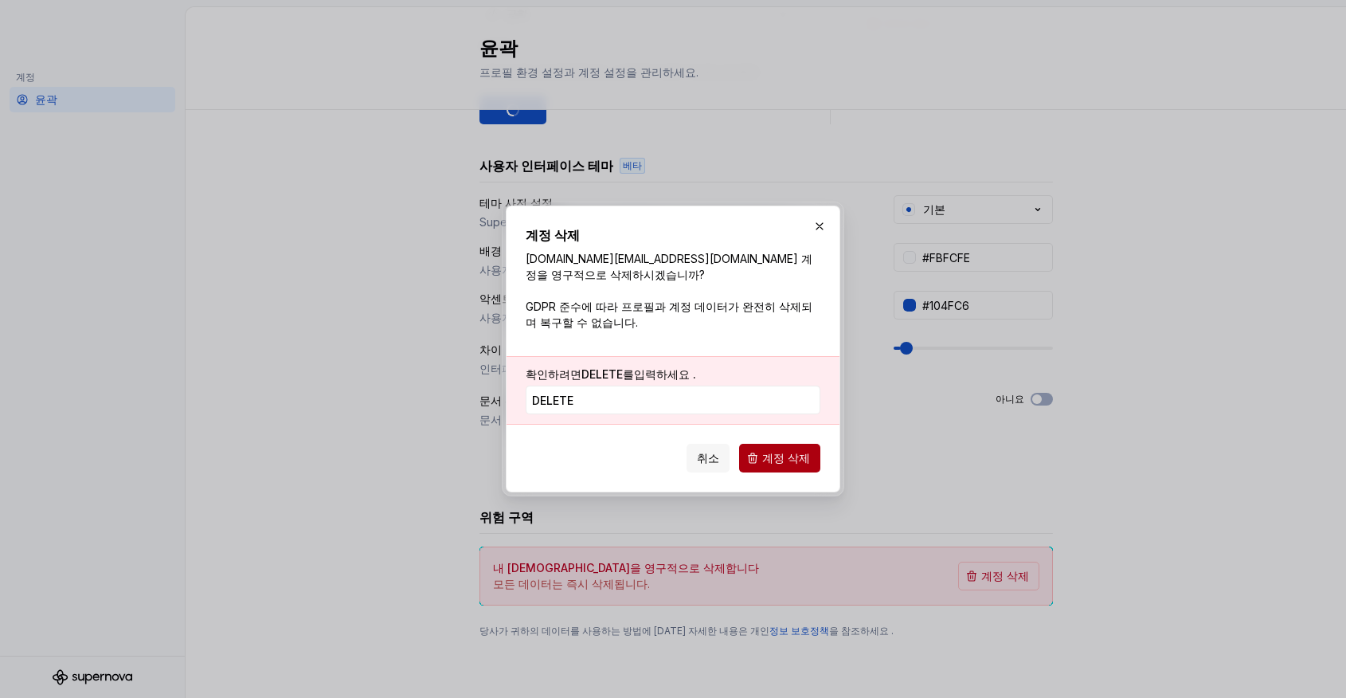
click at [772, 461] on font "계정 삭제" at bounding box center [786, 458] width 48 height 14
click at [695, 242] on h2 "계정 삭제" at bounding box center [673, 234] width 295 height 19
